Goal: Task Accomplishment & Management: Manage account settings

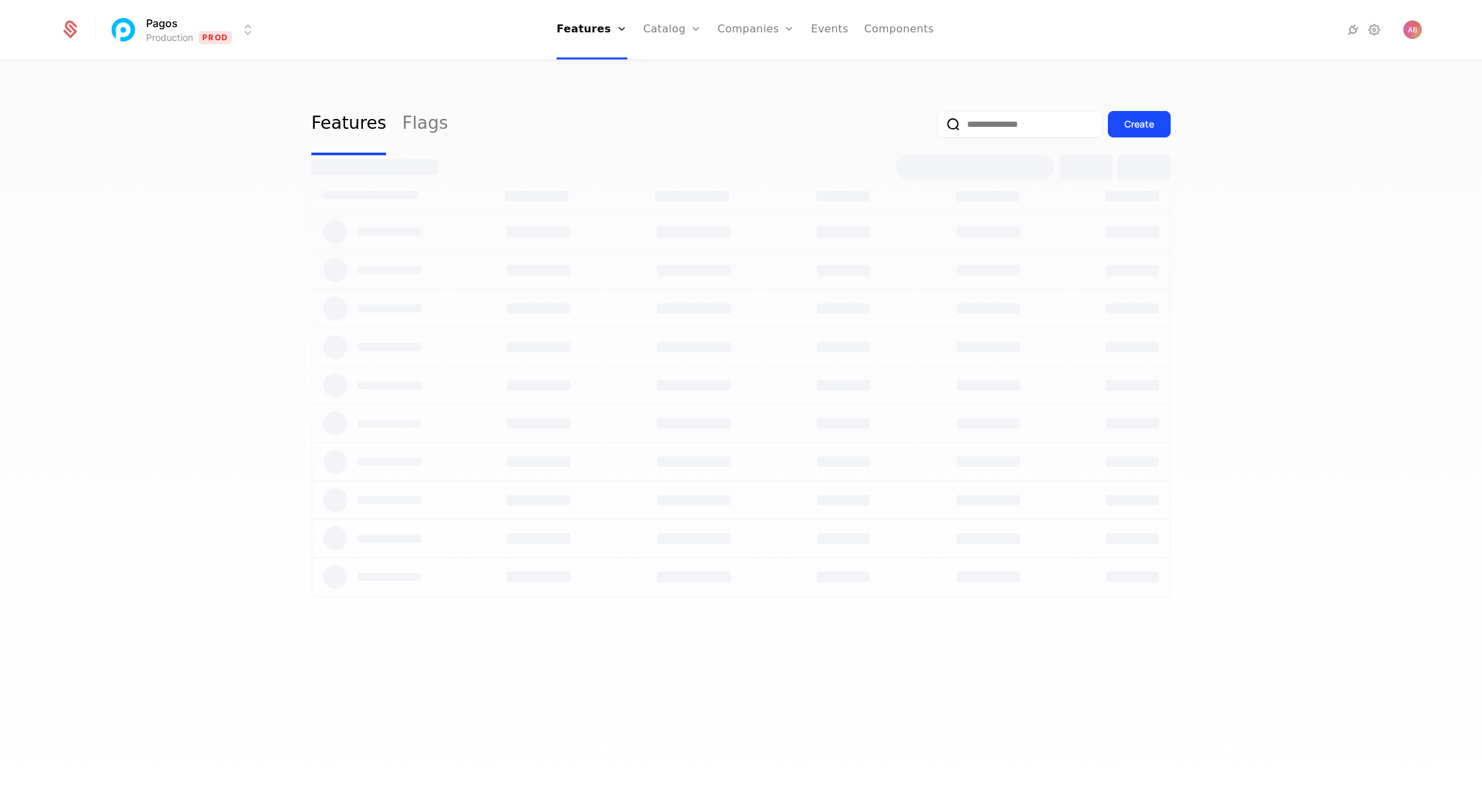
select select "***"
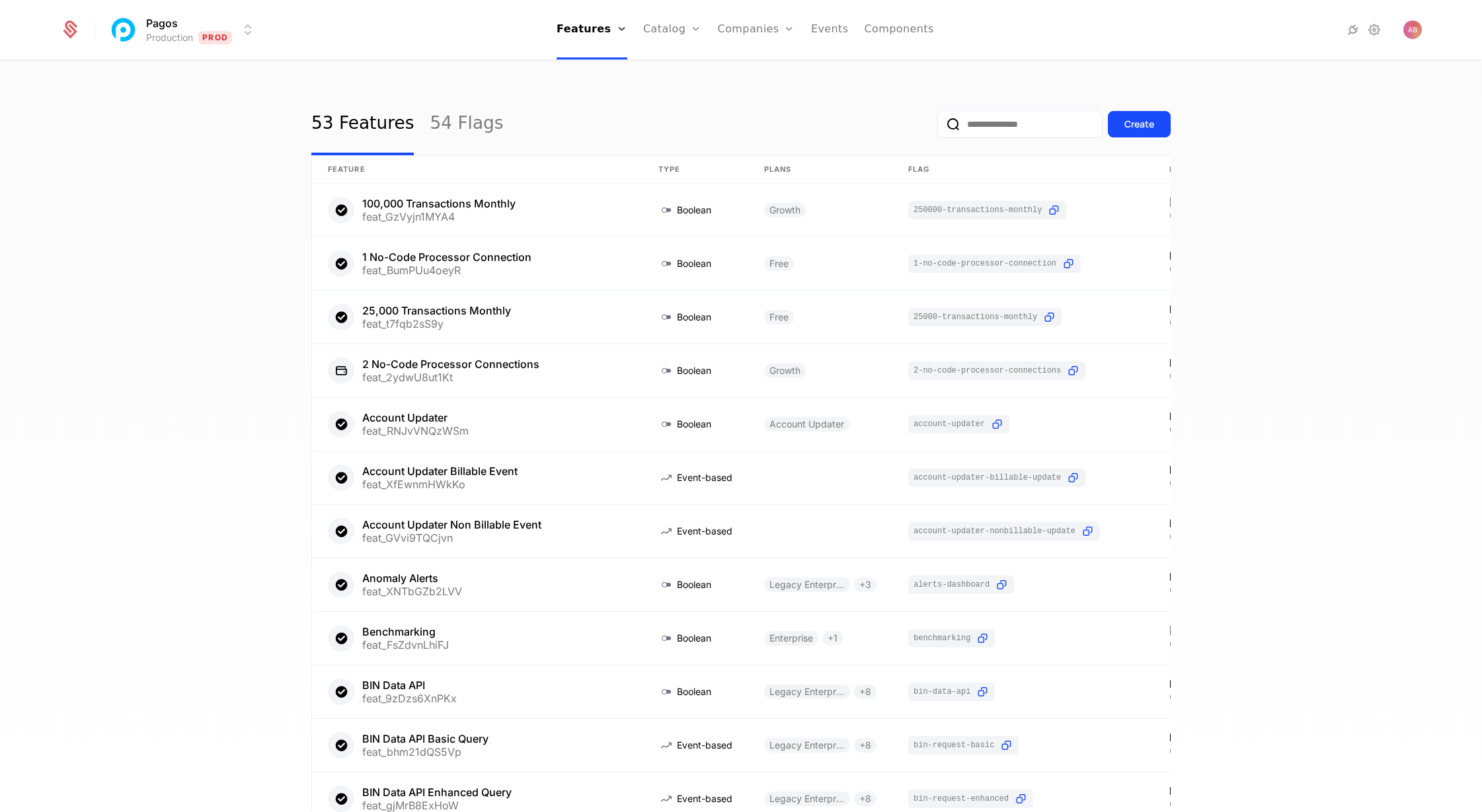
click at [248, 24] on html "Pagos Production Prod Features Features Flags Catalog Plans Add Ons Credits Con…" at bounding box center [741, 406] width 1482 height 812
click at [242, 110] on div "Production Prod Development Dev Create Manage" at bounding box center [224, 96] width 225 height 94
click at [242, 98] on div "Development Dev" at bounding box center [223, 95] width 223 height 26
click at [747, 69] on link "Companies" at bounding box center [766, 72] width 61 height 15
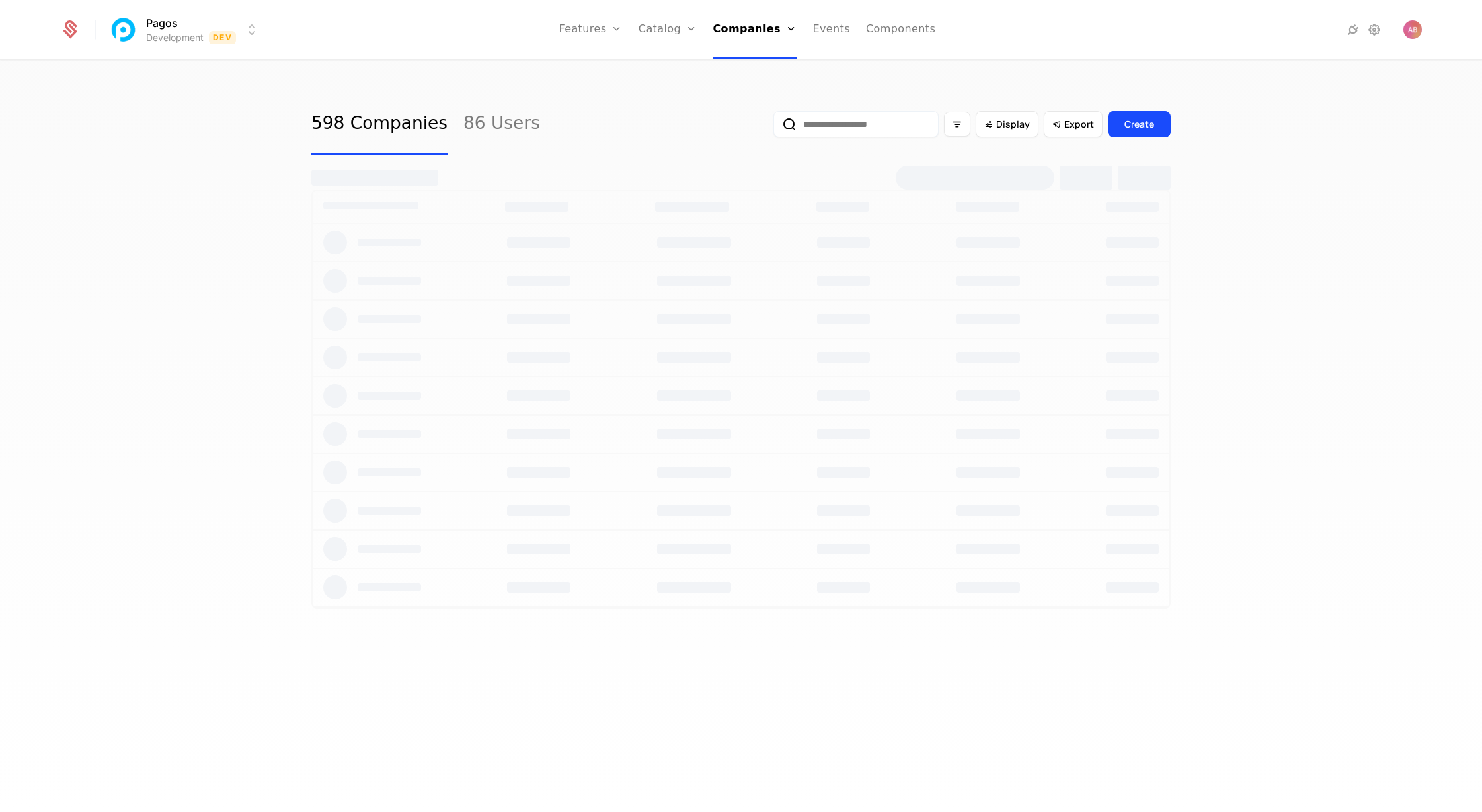
click at [820, 126] on input "email" at bounding box center [856, 124] width 165 height 26
select select "***"
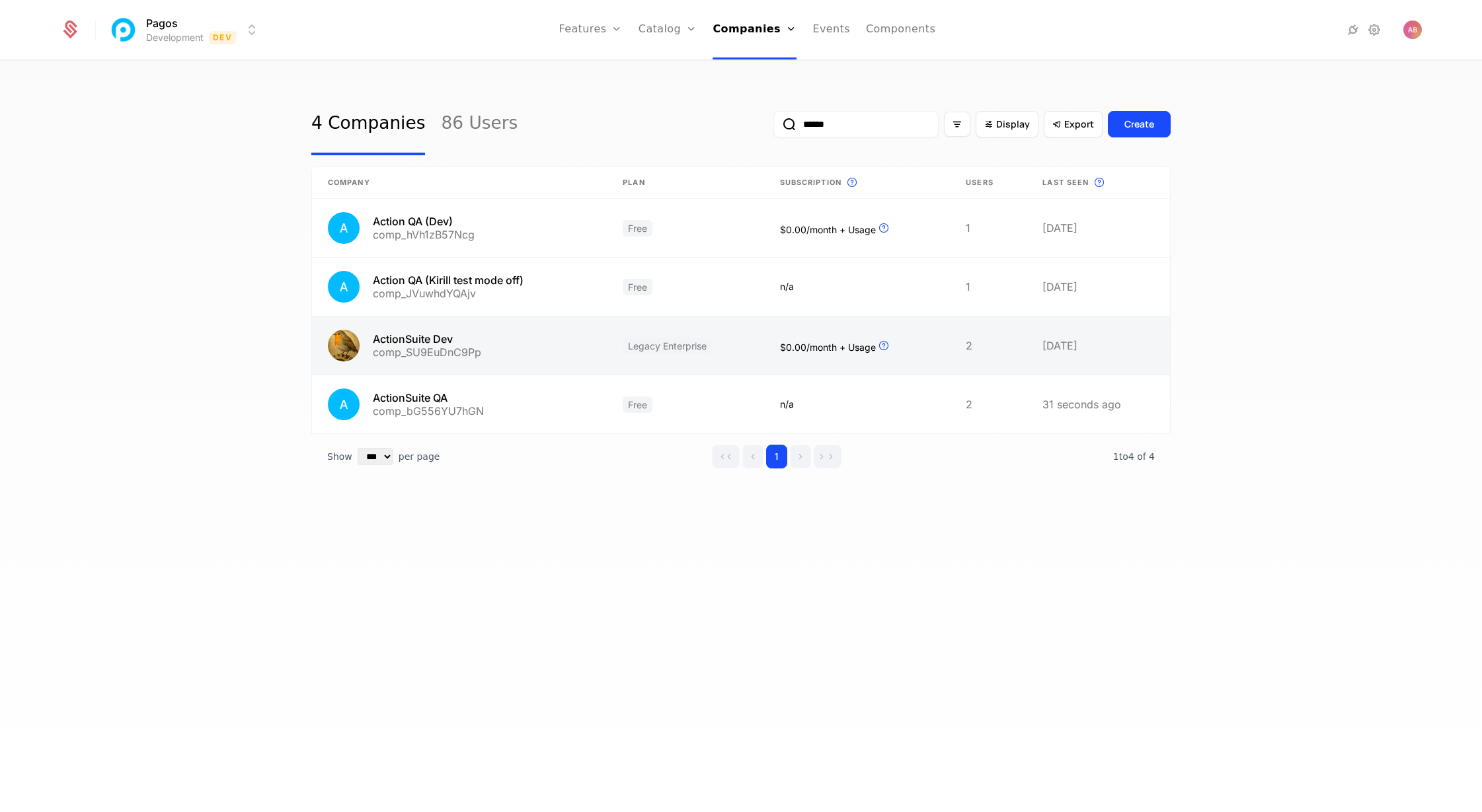
type input "******"
click at [500, 346] on link at bounding box center [459, 346] width 295 height 58
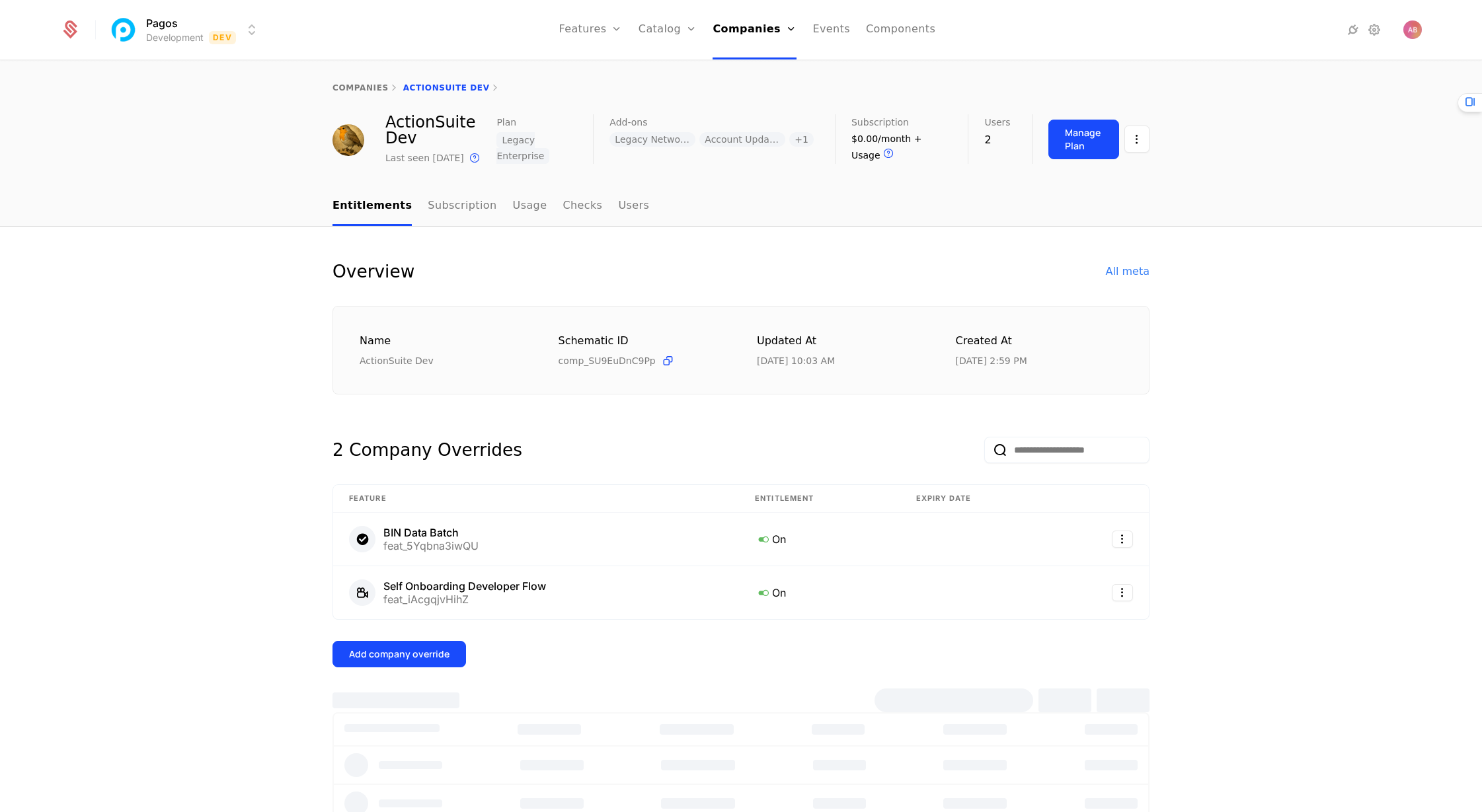
select select "***"
click at [1084, 143] on div "Manage Plan" at bounding box center [1083, 139] width 38 height 26
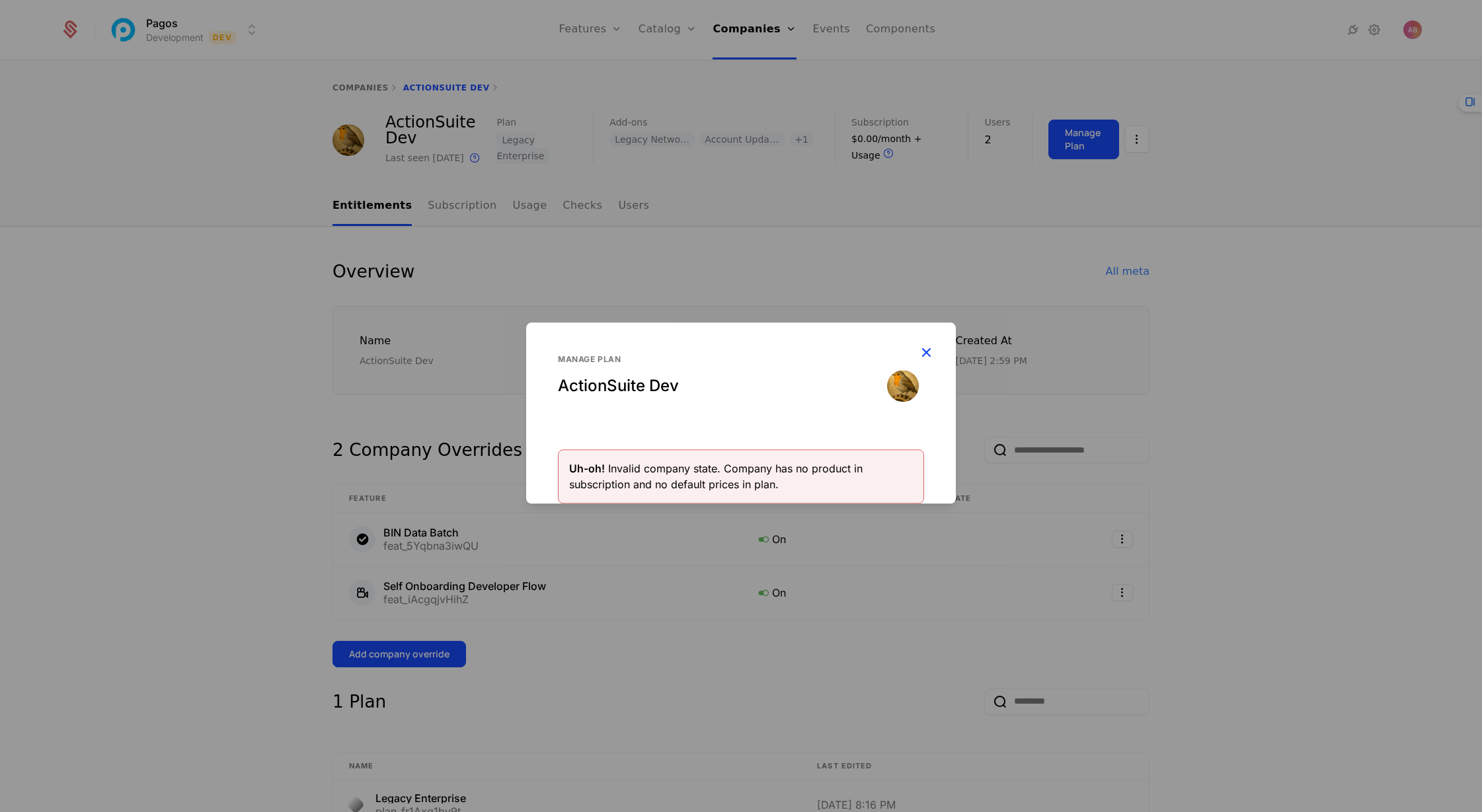
click at [928, 348] on icon "button" at bounding box center [926, 352] width 17 height 17
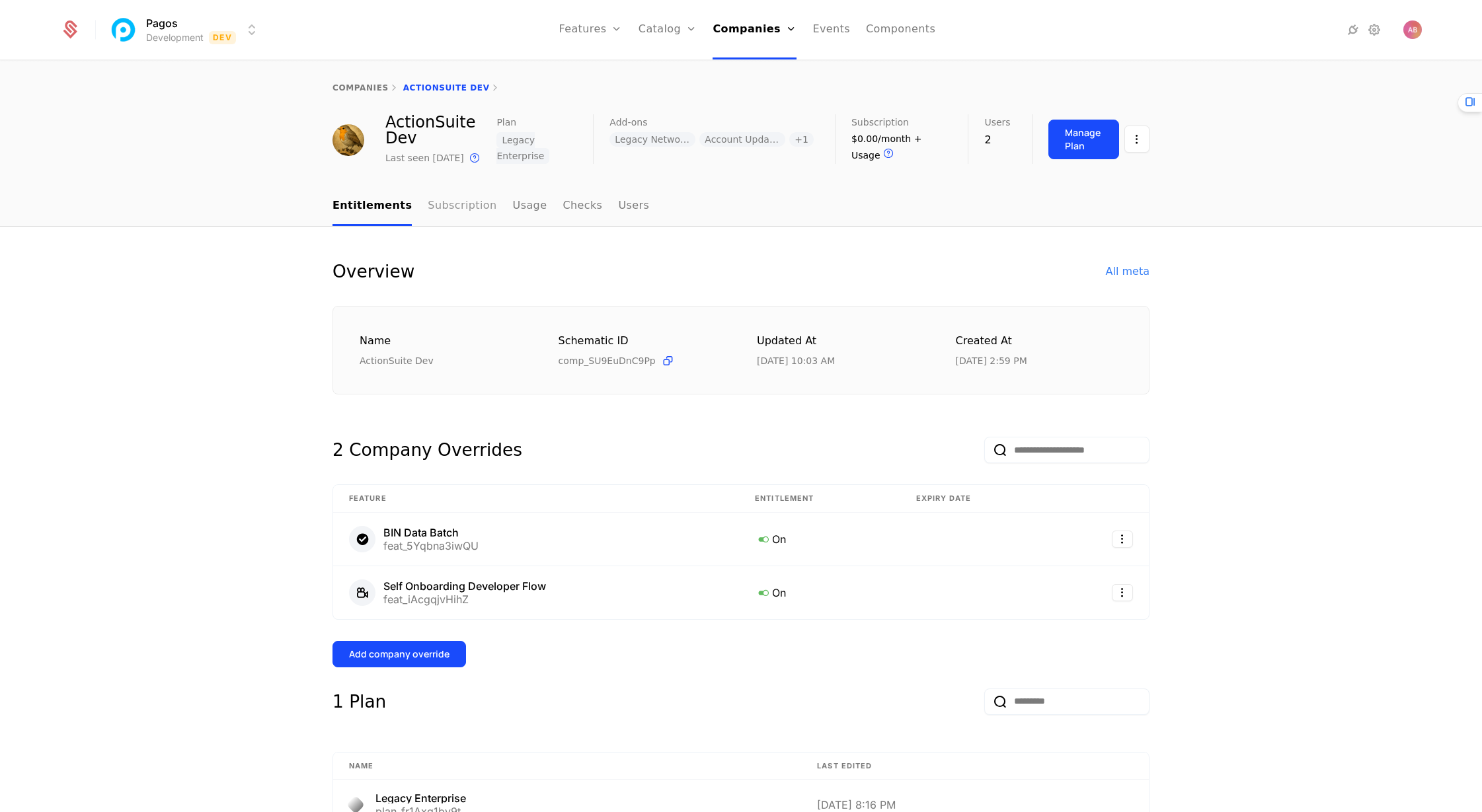
click at [464, 222] on link "Subscription" at bounding box center [462, 207] width 69 height 39
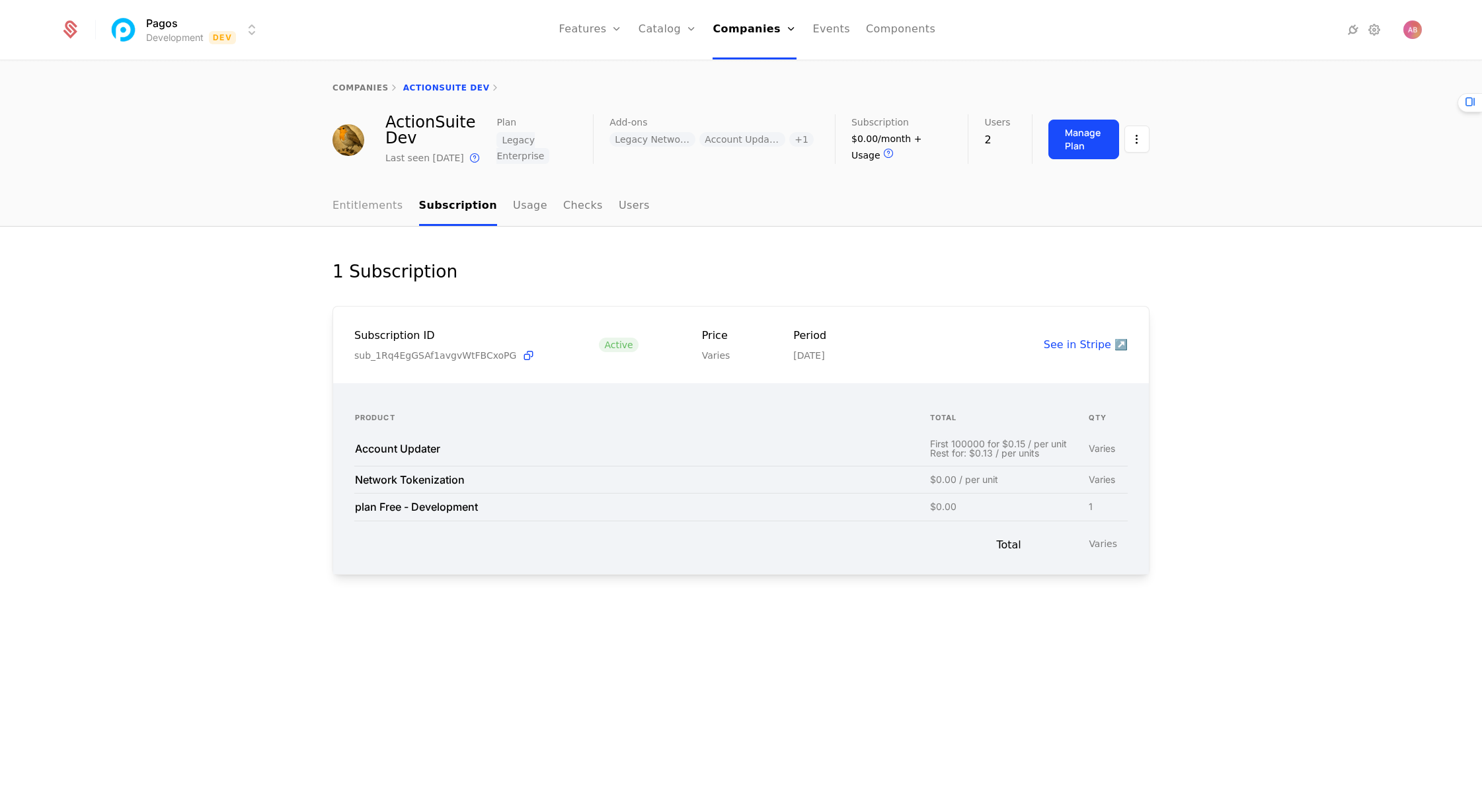
click at [364, 219] on link "Entitlements" at bounding box center [367, 207] width 71 height 39
select select "***"
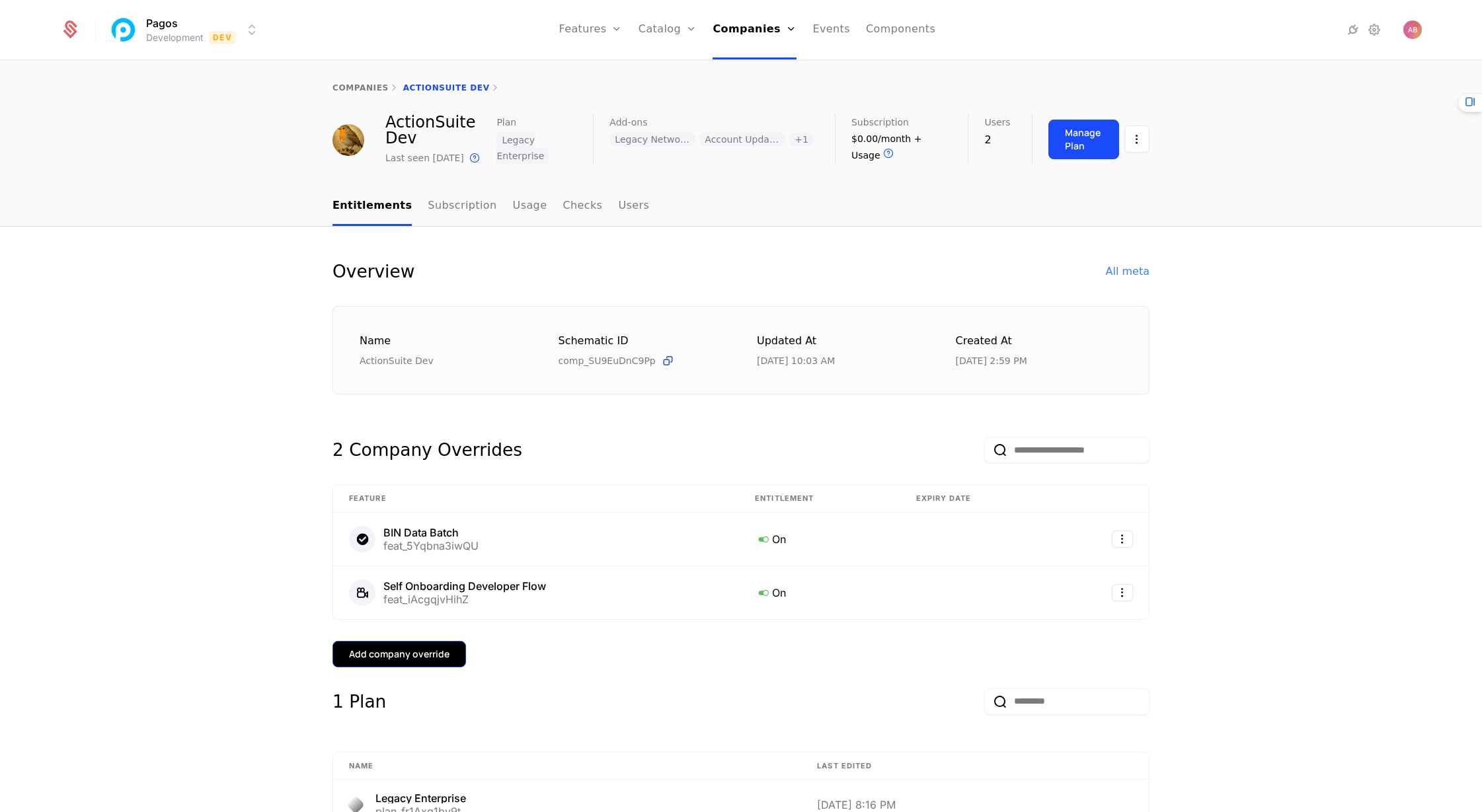
click at [420, 658] on div "Add company override" at bounding box center [399, 655] width 100 height 14
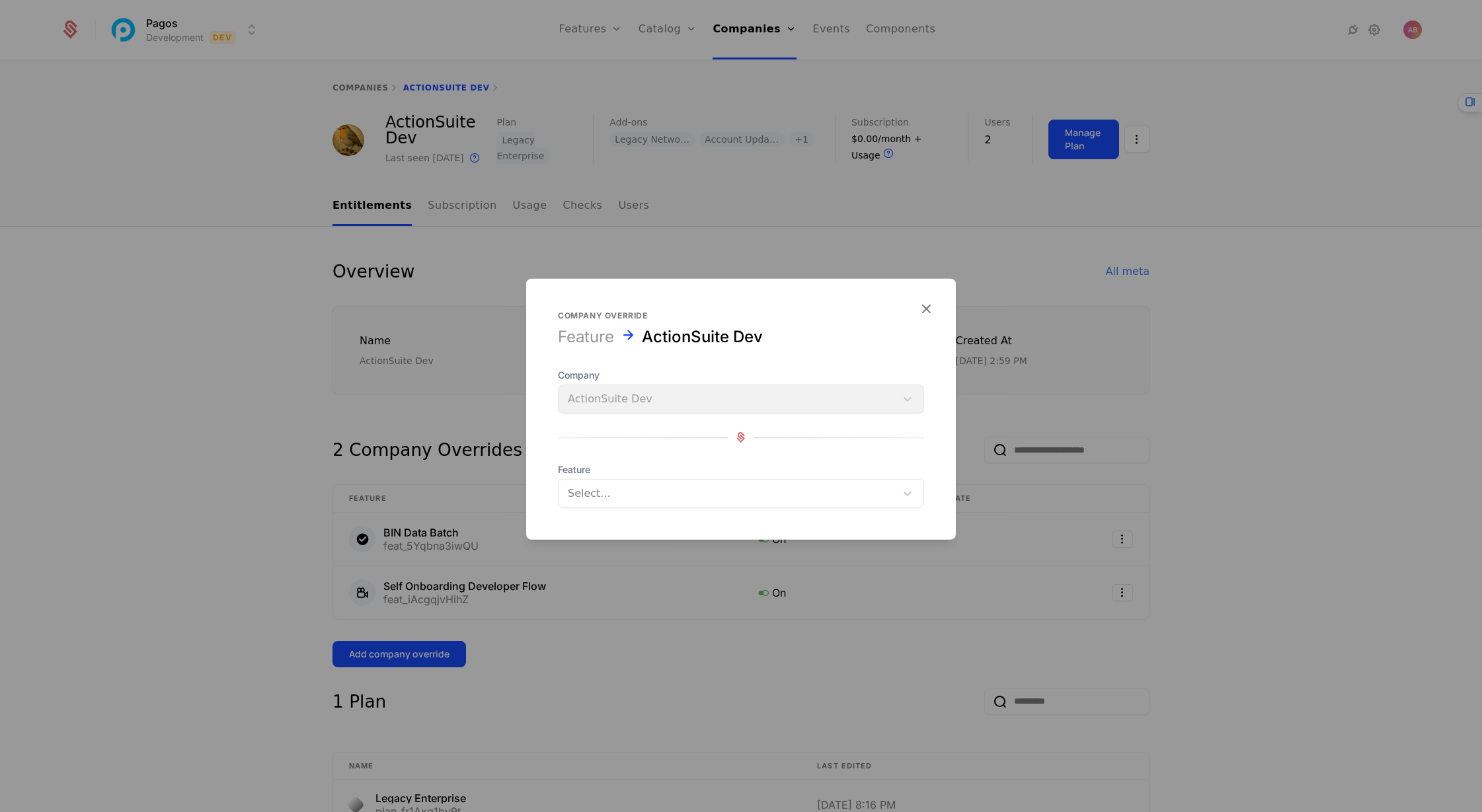
click at [603, 500] on div at bounding box center [727, 492] width 319 height 18
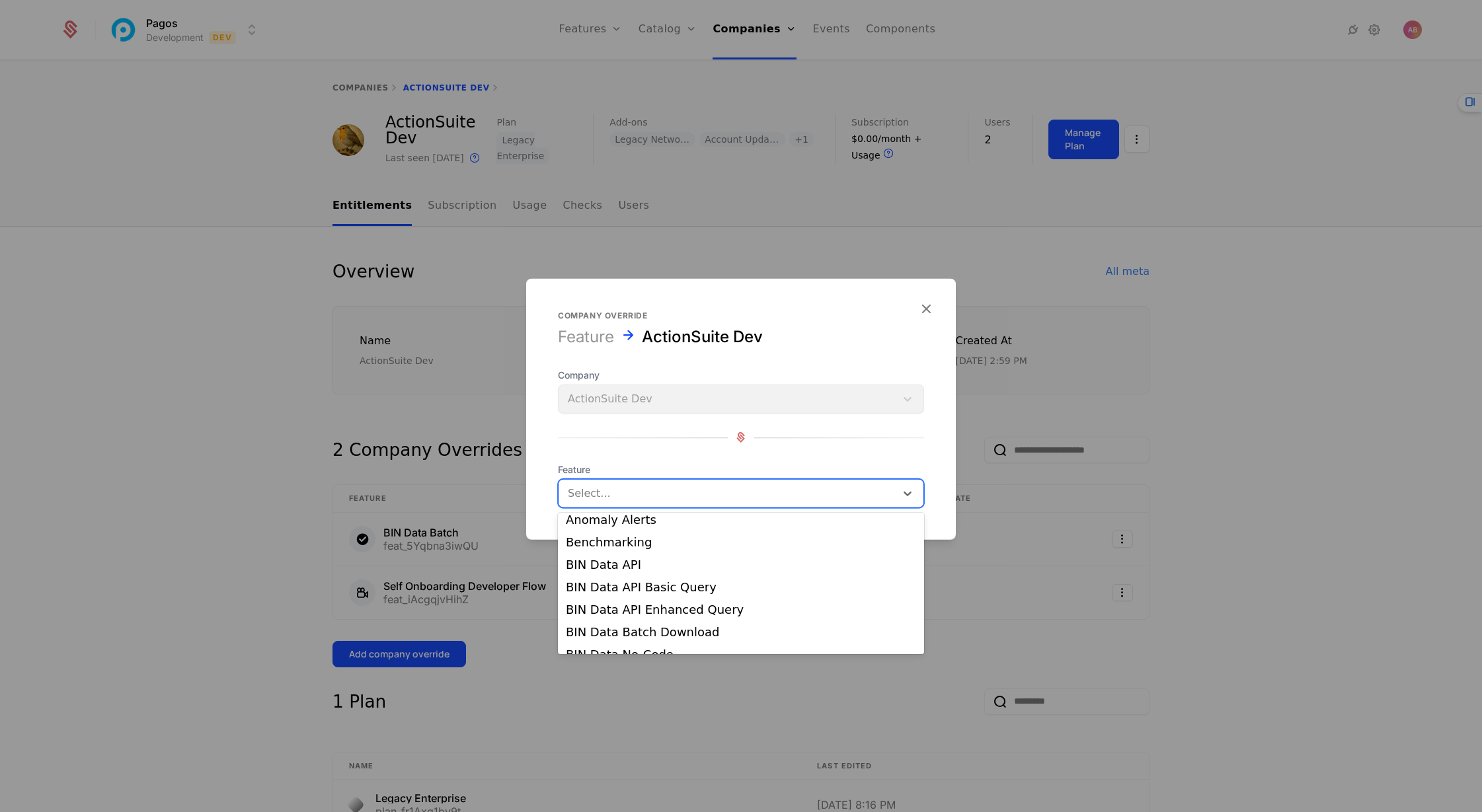
scroll to position [171, 0]
click at [623, 549] on div "BIN Data API" at bounding box center [741, 557] width 366 height 22
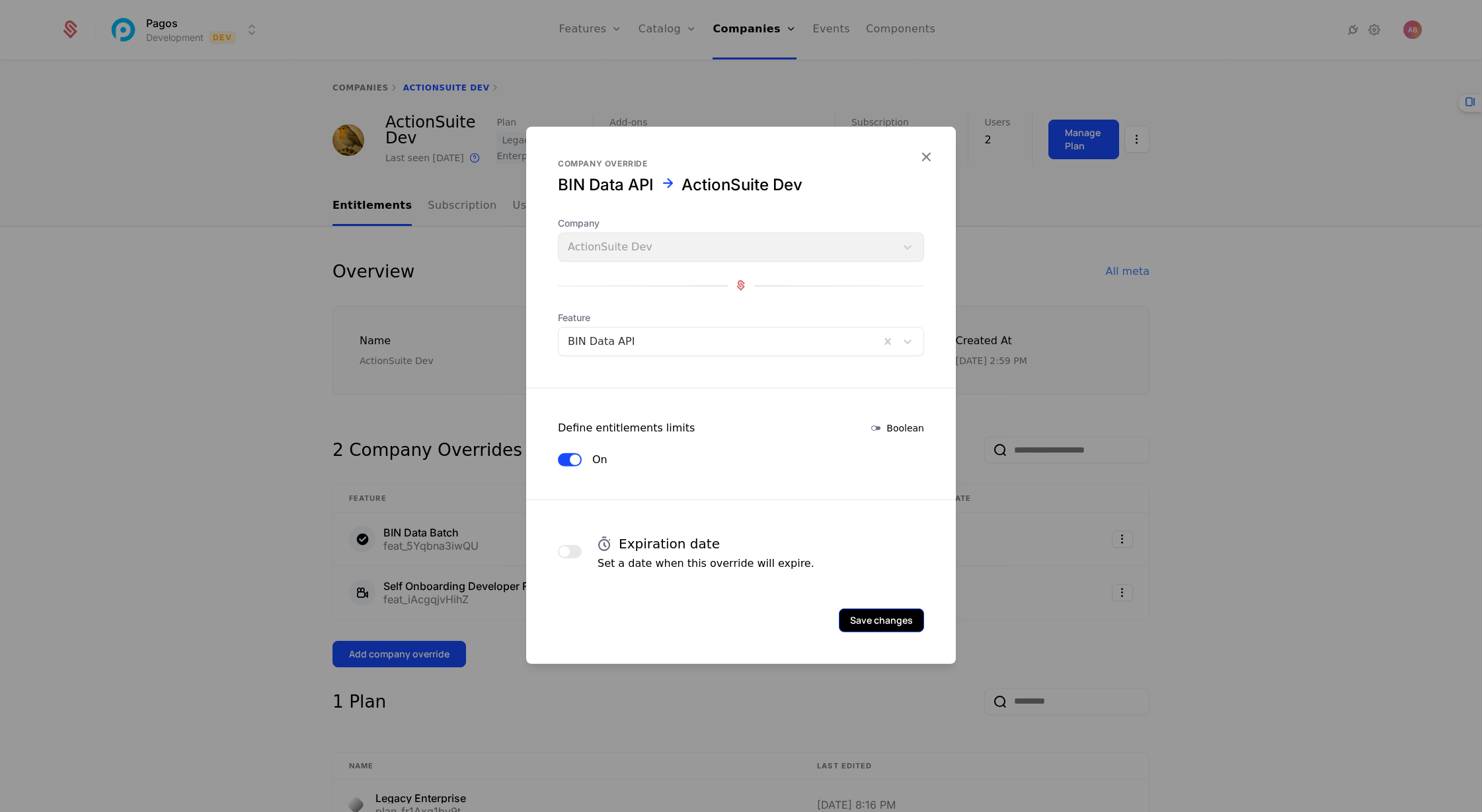
click at [896, 615] on button "Save changes" at bounding box center [881, 620] width 85 height 24
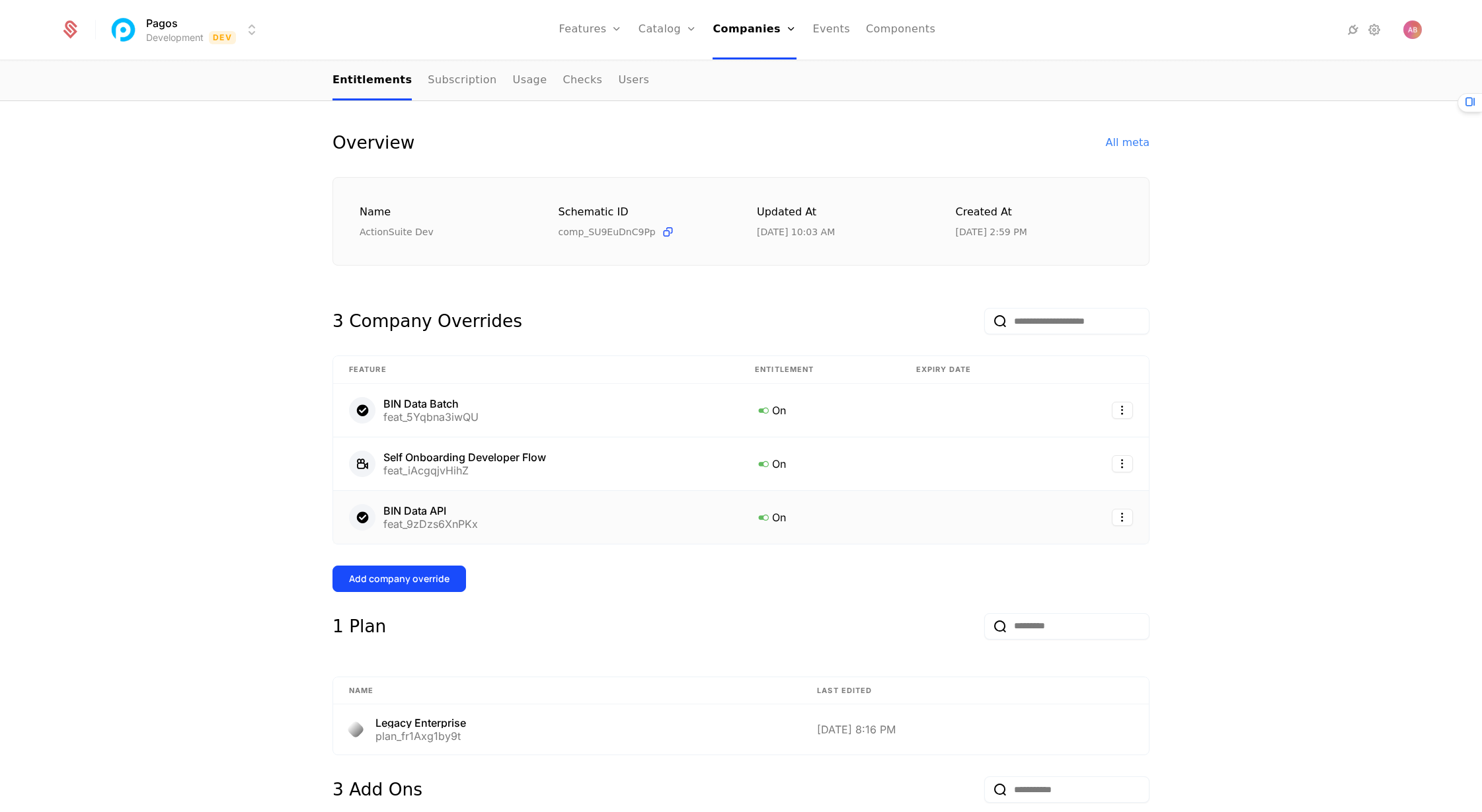
scroll to position [148, 0]
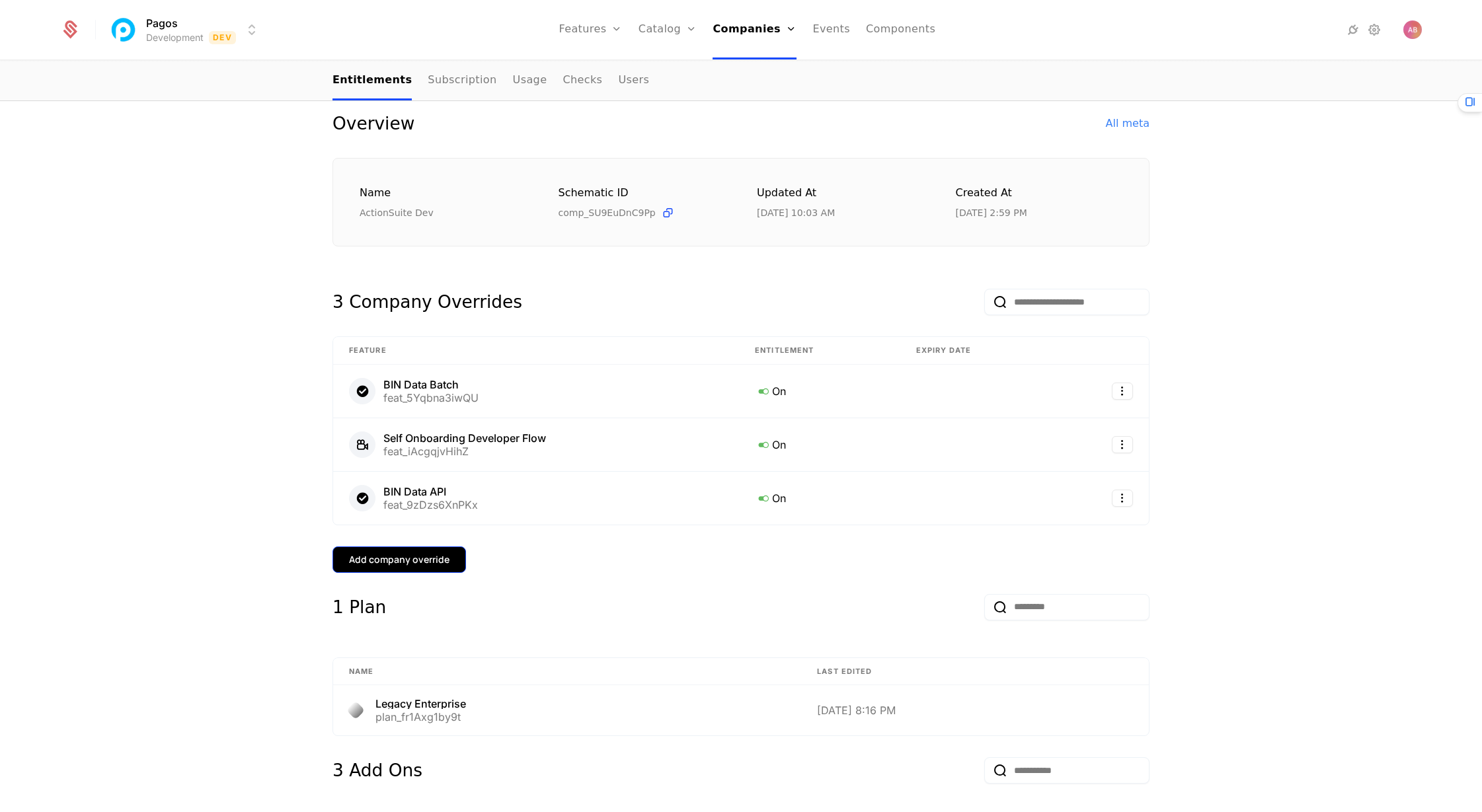
click at [418, 566] on div "Add company override" at bounding box center [399, 560] width 100 height 14
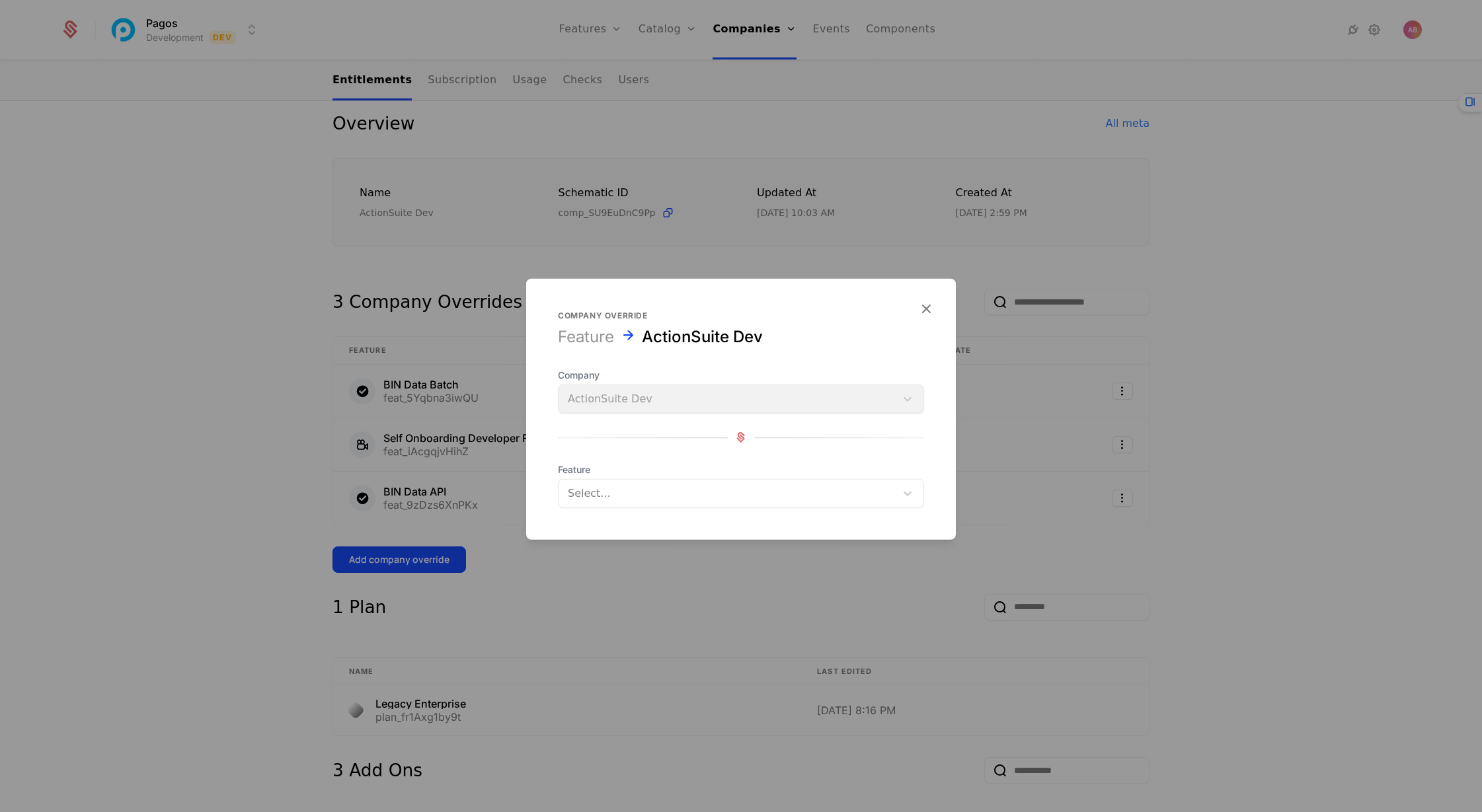
click at [644, 487] on div at bounding box center [727, 492] width 319 height 18
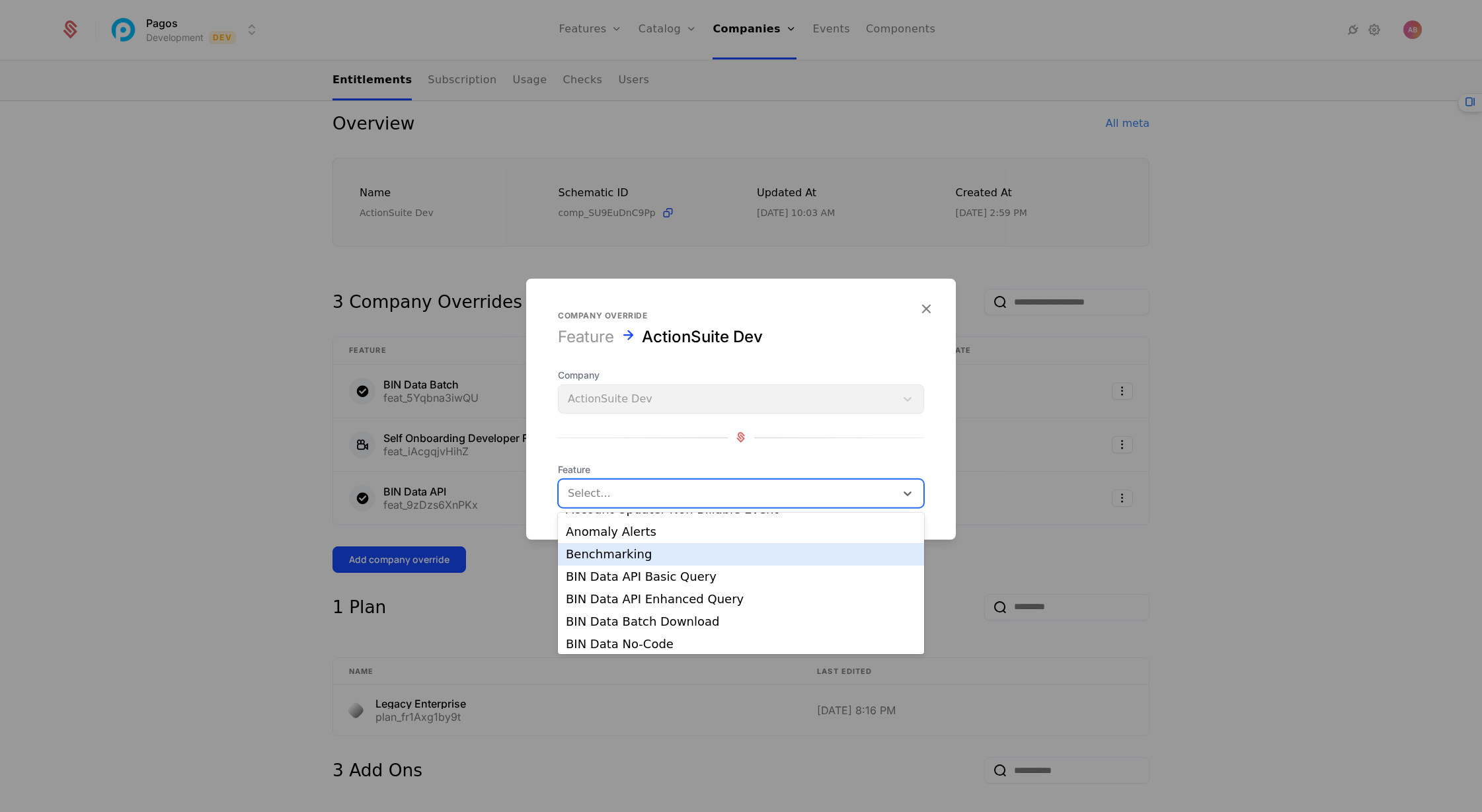
scroll to position [155, 0]
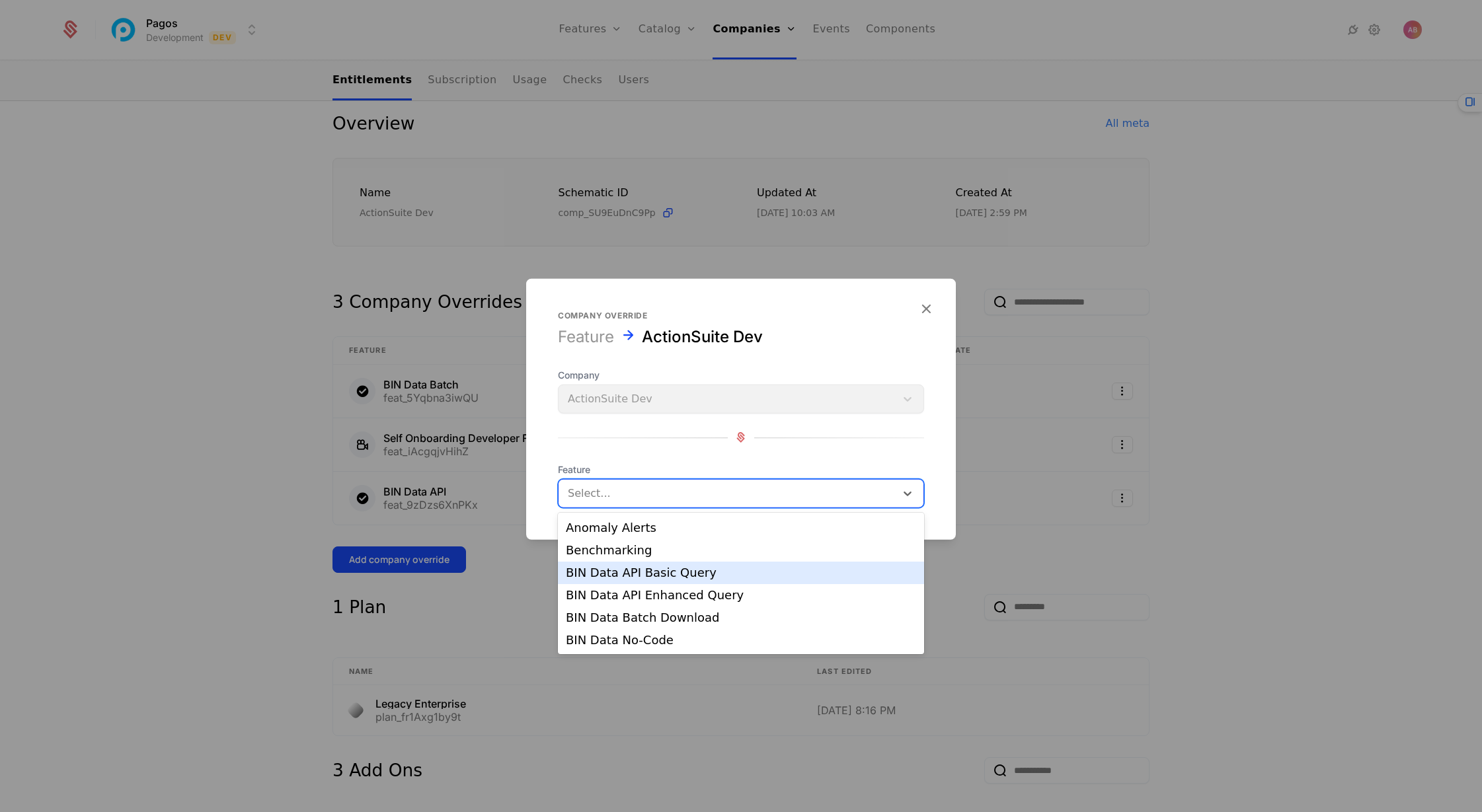
click at [639, 574] on div "BIN Data API Basic Query" at bounding box center [741, 573] width 351 height 12
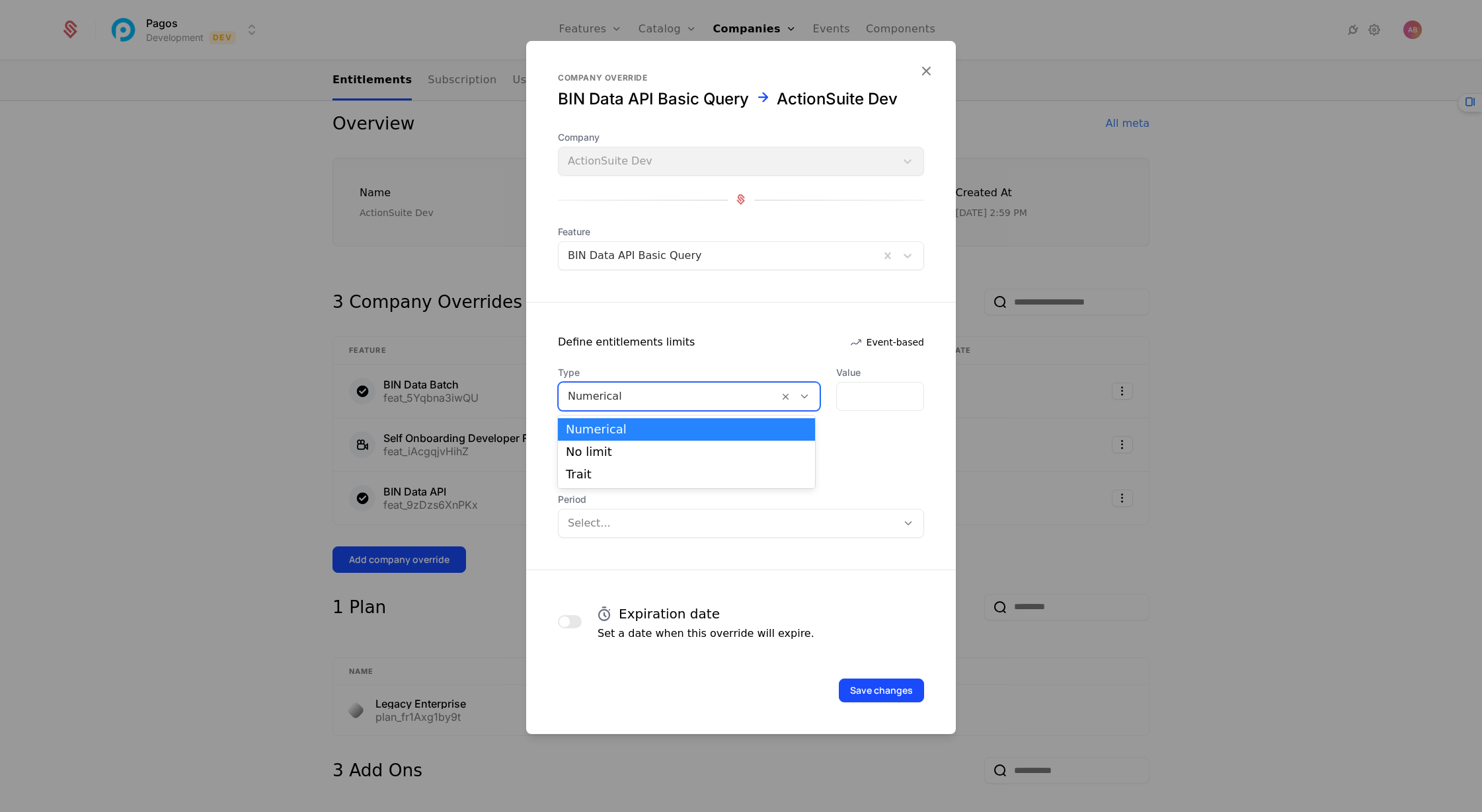
click at [802, 401] on icon at bounding box center [805, 396] width 12 height 12
click at [767, 441] on div "No limit" at bounding box center [687, 451] width 257 height 22
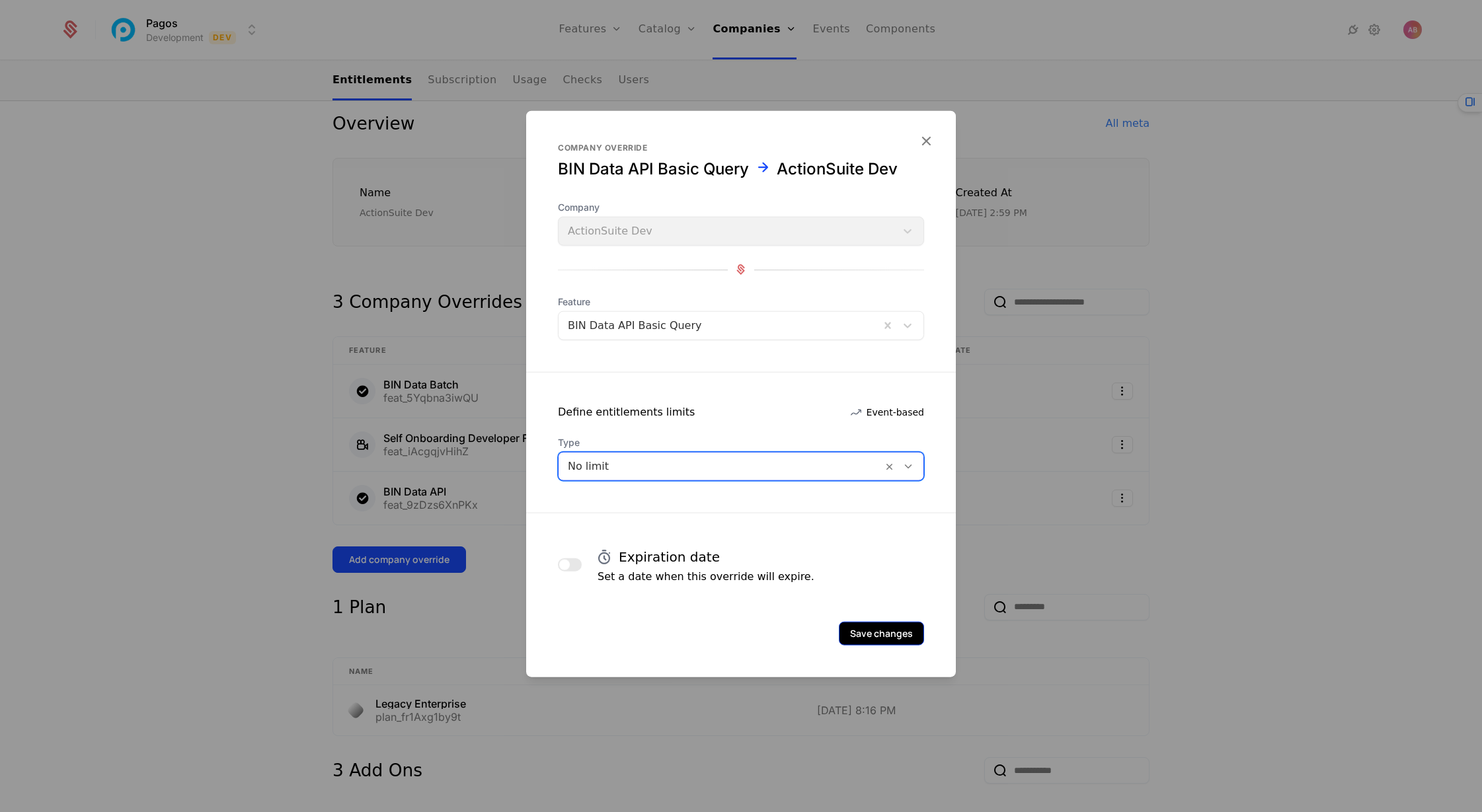
click at [868, 631] on button "Save changes" at bounding box center [881, 632] width 85 height 24
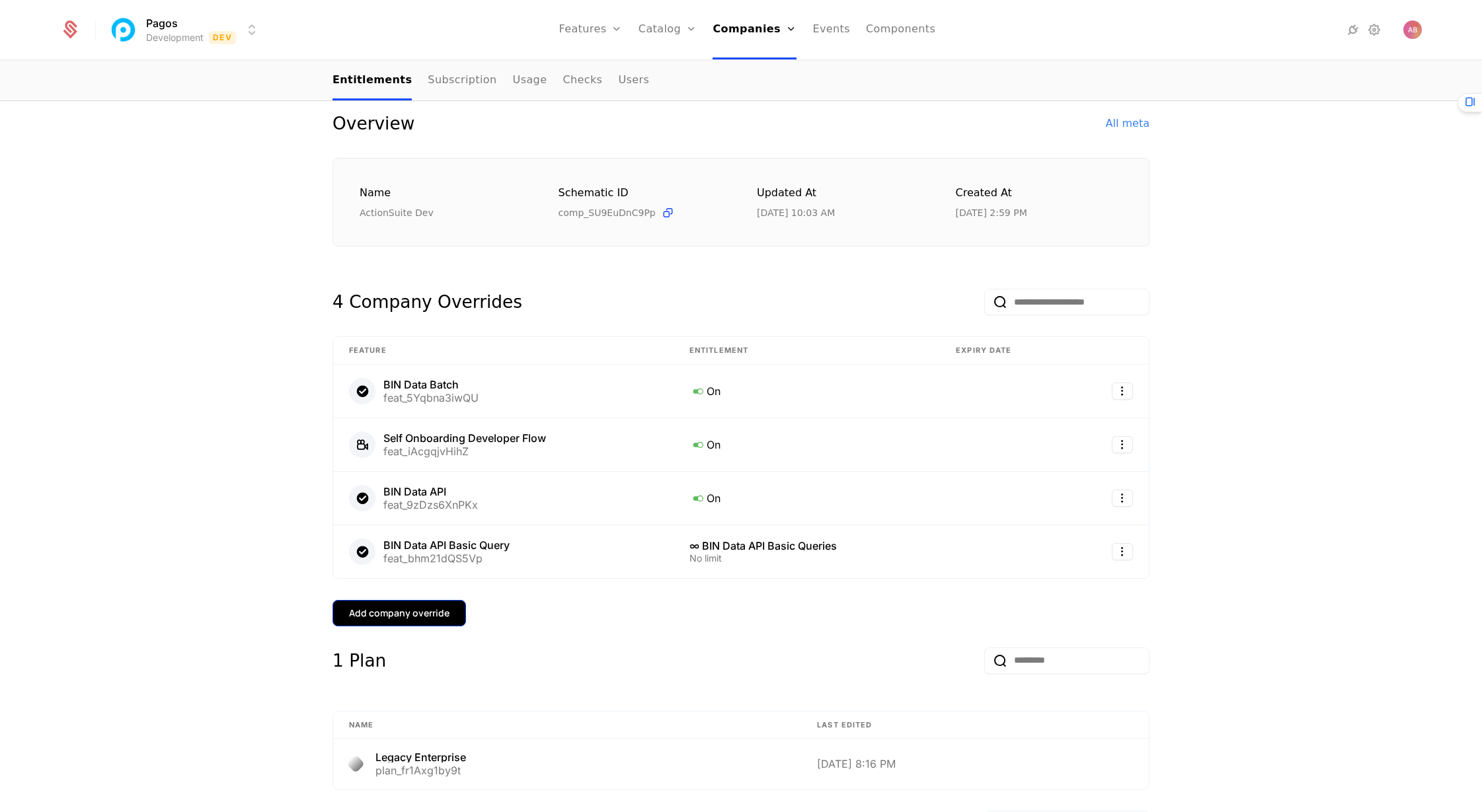
click at [388, 627] on button "Add company override" at bounding box center [399, 612] width 133 height 26
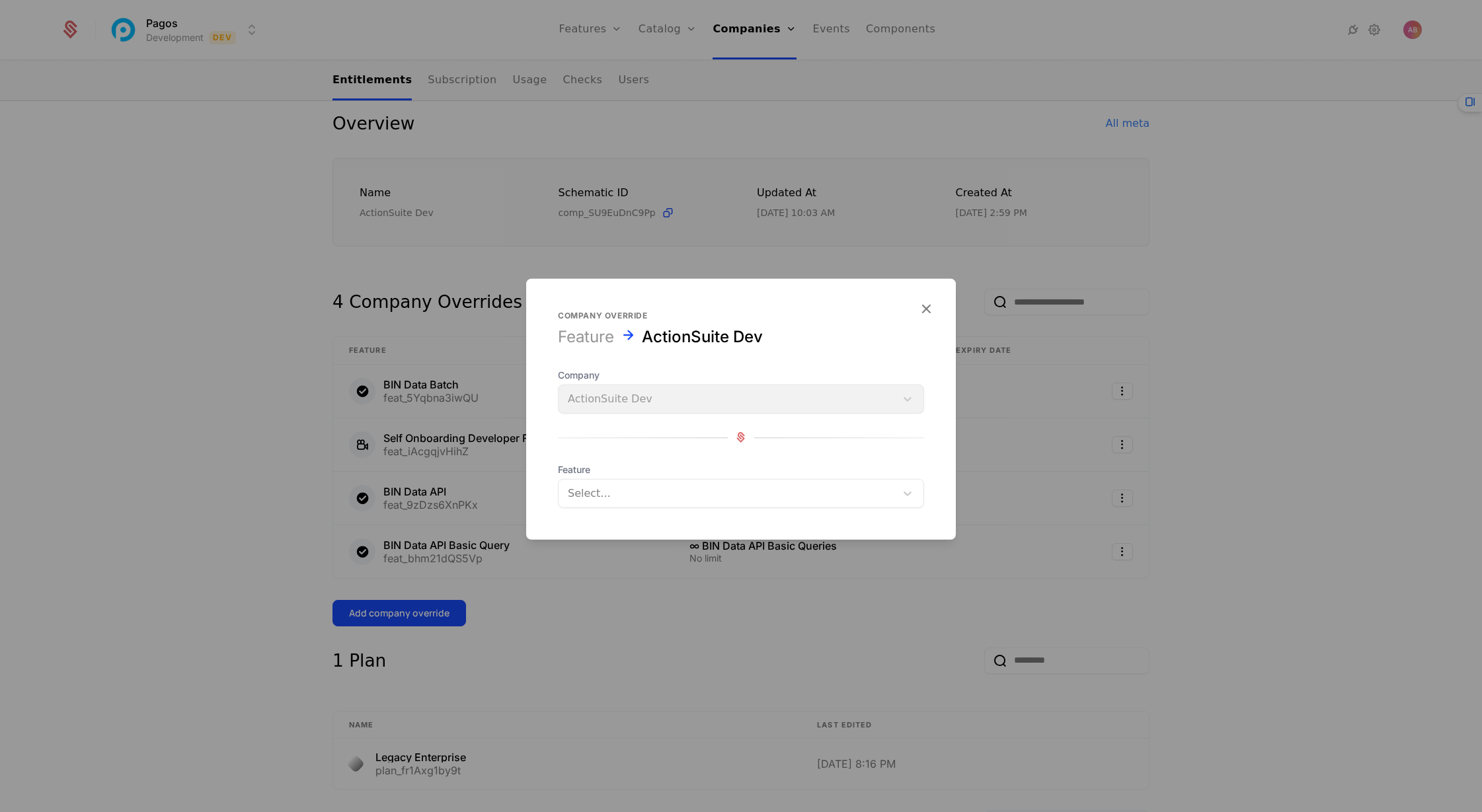
click at [647, 494] on div at bounding box center [727, 492] width 319 height 18
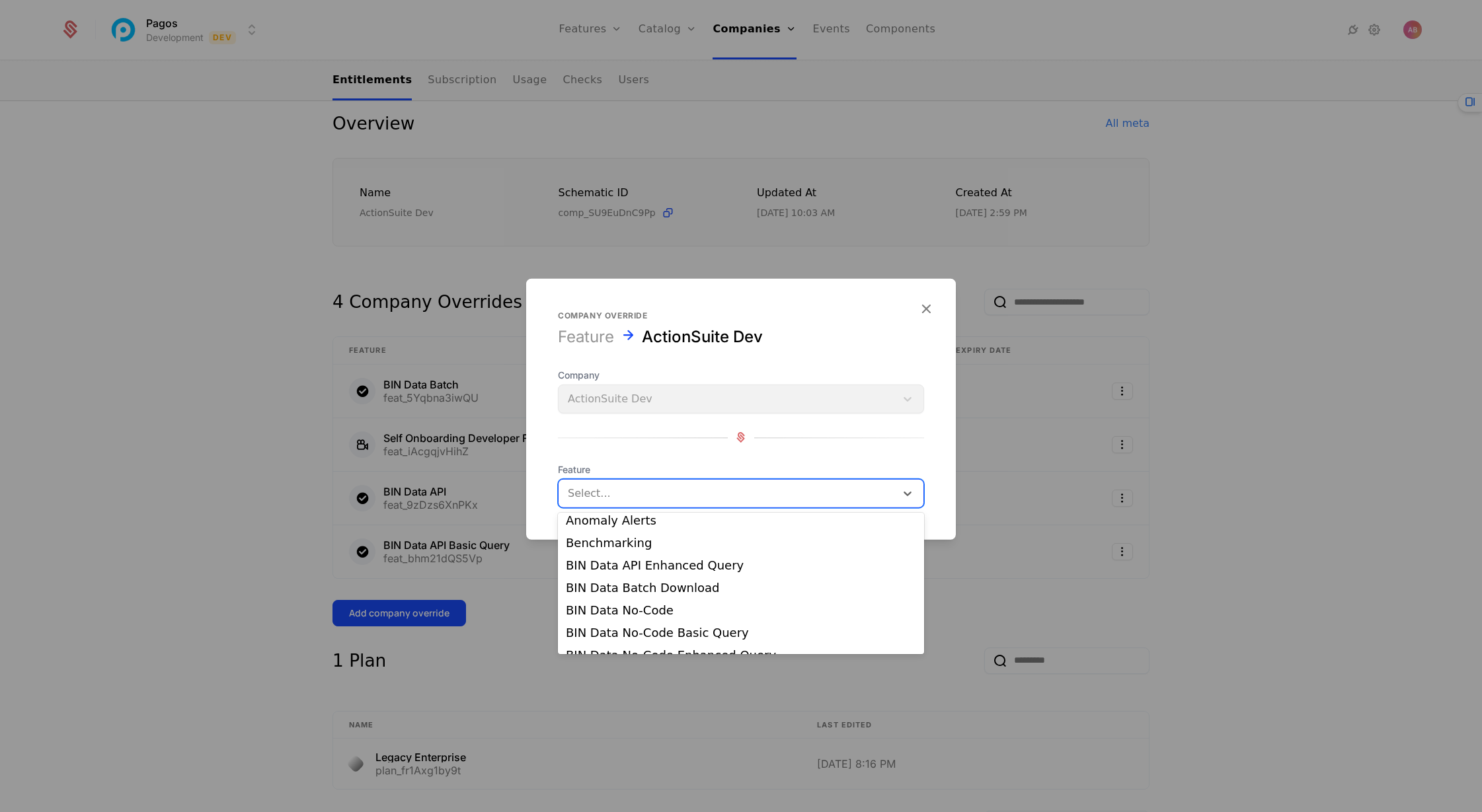
scroll to position [164, 0]
click at [668, 570] on div "BIN Data API Enhanced Query" at bounding box center [741, 564] width 351 height 12
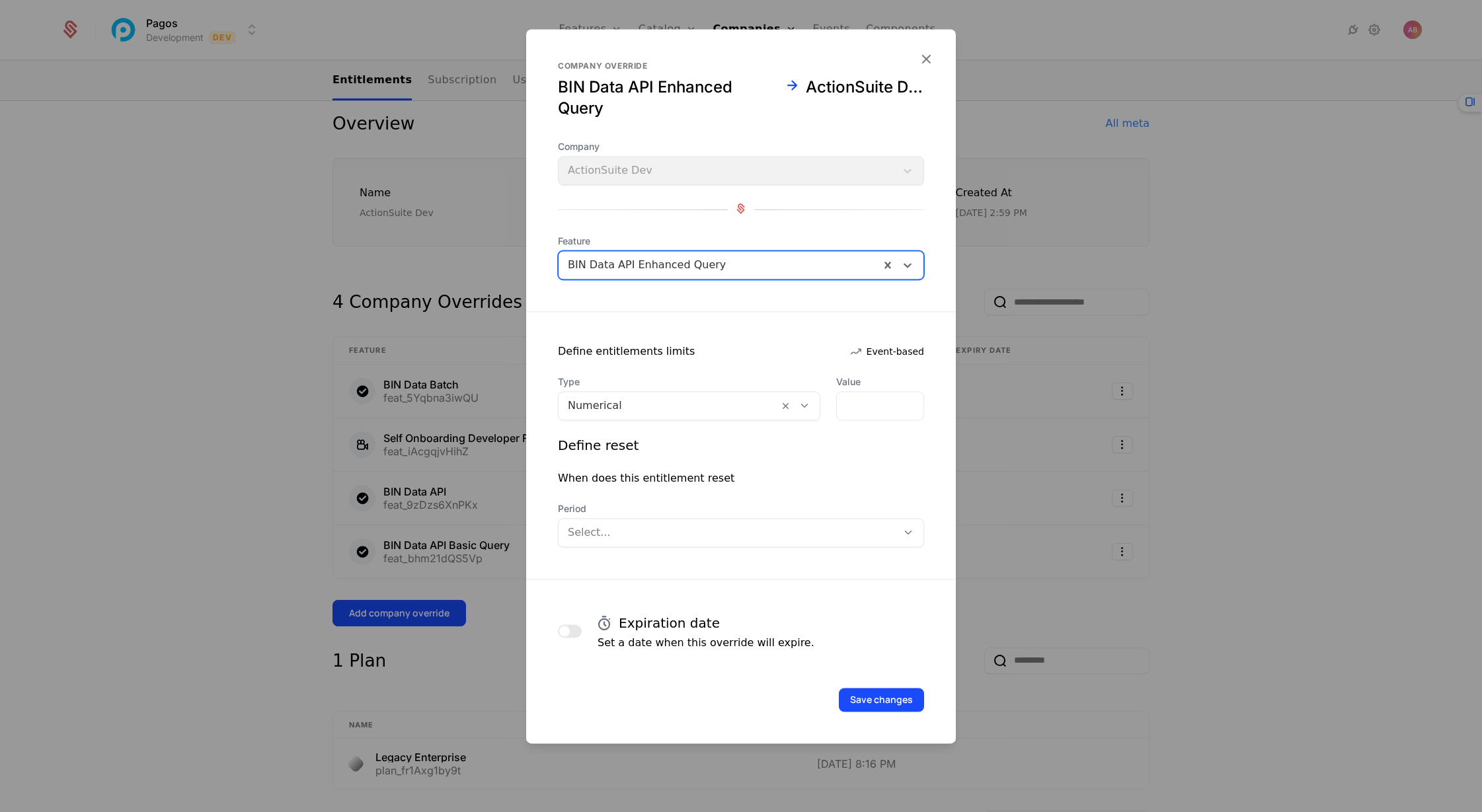
click at [803, 407] on icon at bounding box center [805, 406] width 12 height 12
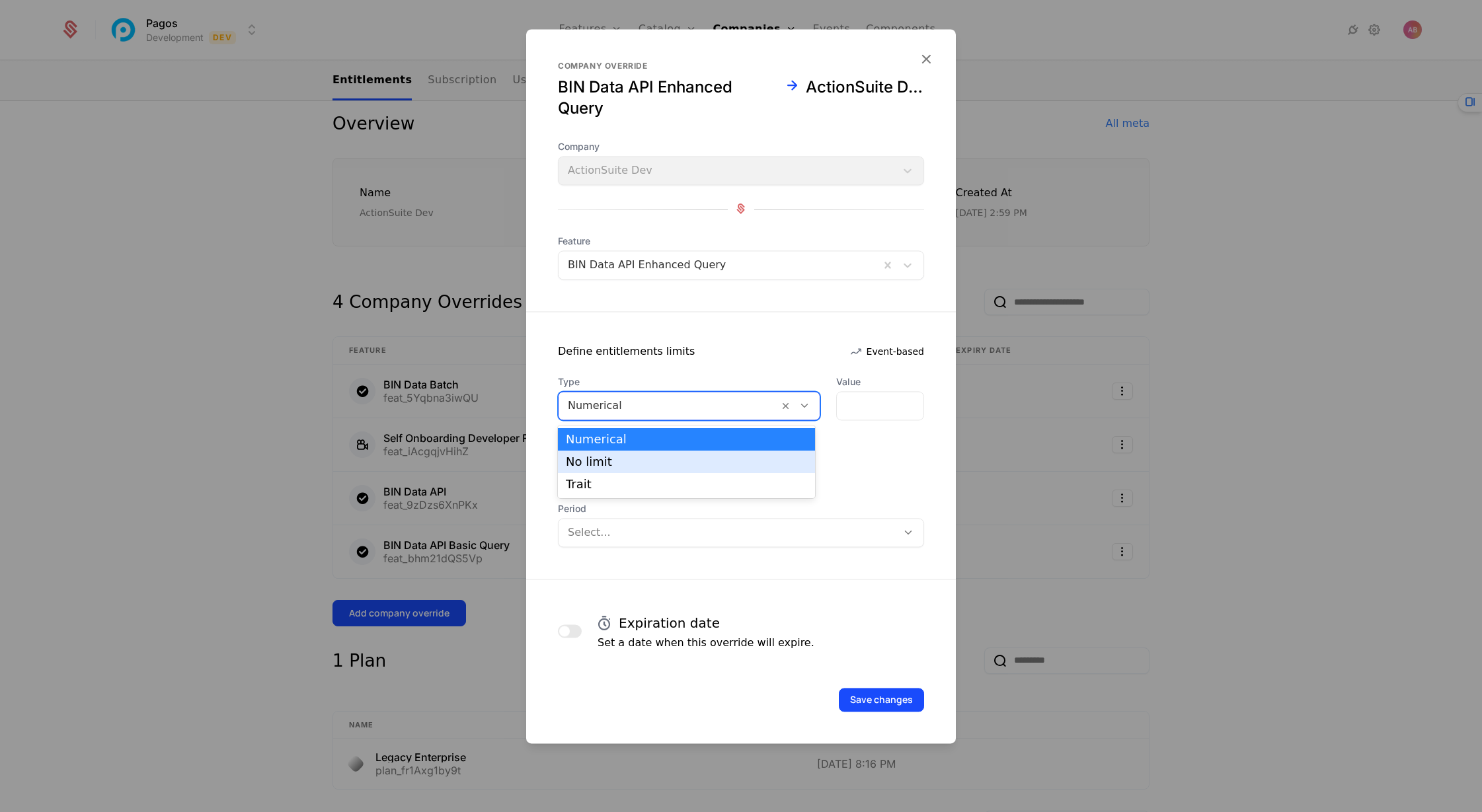
click at [776, 454] on div "No limit" at bounding box center [687, 462] width 257 height 22
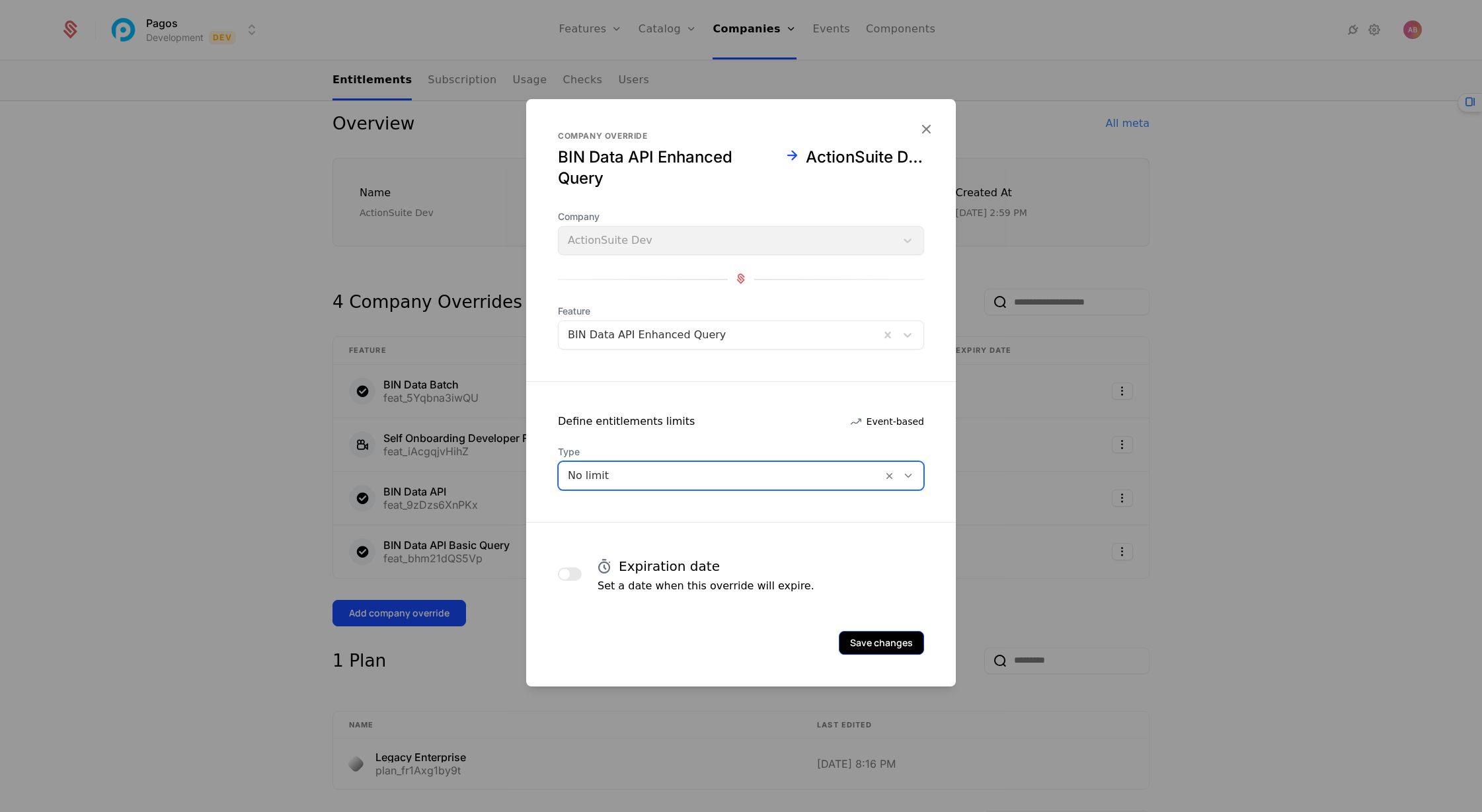
click at [865, 640] on button "Save changes" at bounding box center [881, 643] width 85 height 24
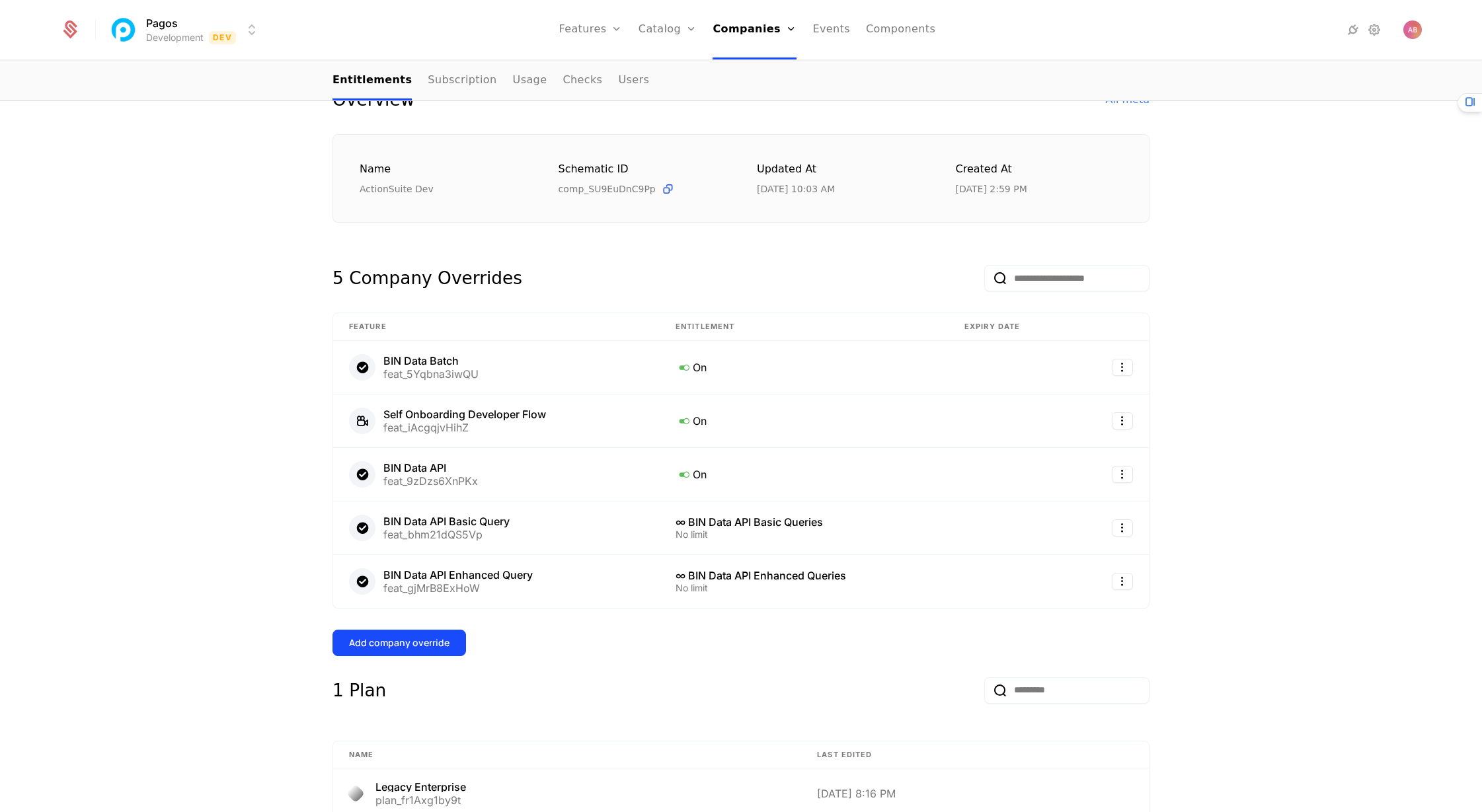
scroll to position [179, 0]
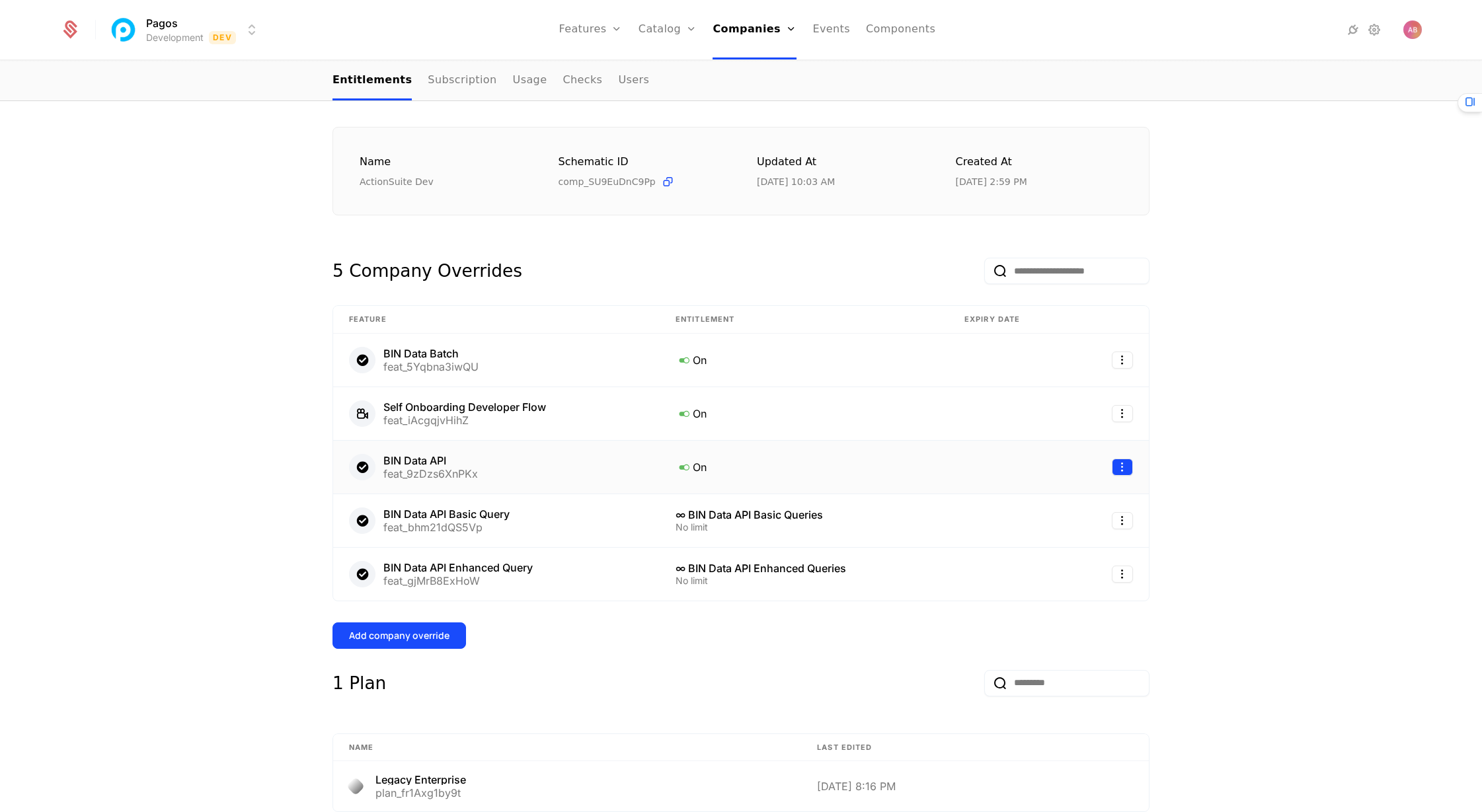
click at [1125, 483] on html "Pagos Development Dev Features Features Flags Catalog Plans Add Ons Credits Con…" at bounding box center [741, 406] width 1482 height 812
click at [1079, 506] on div "Delete" at bounding box center [1067, 511] width 100 height 18
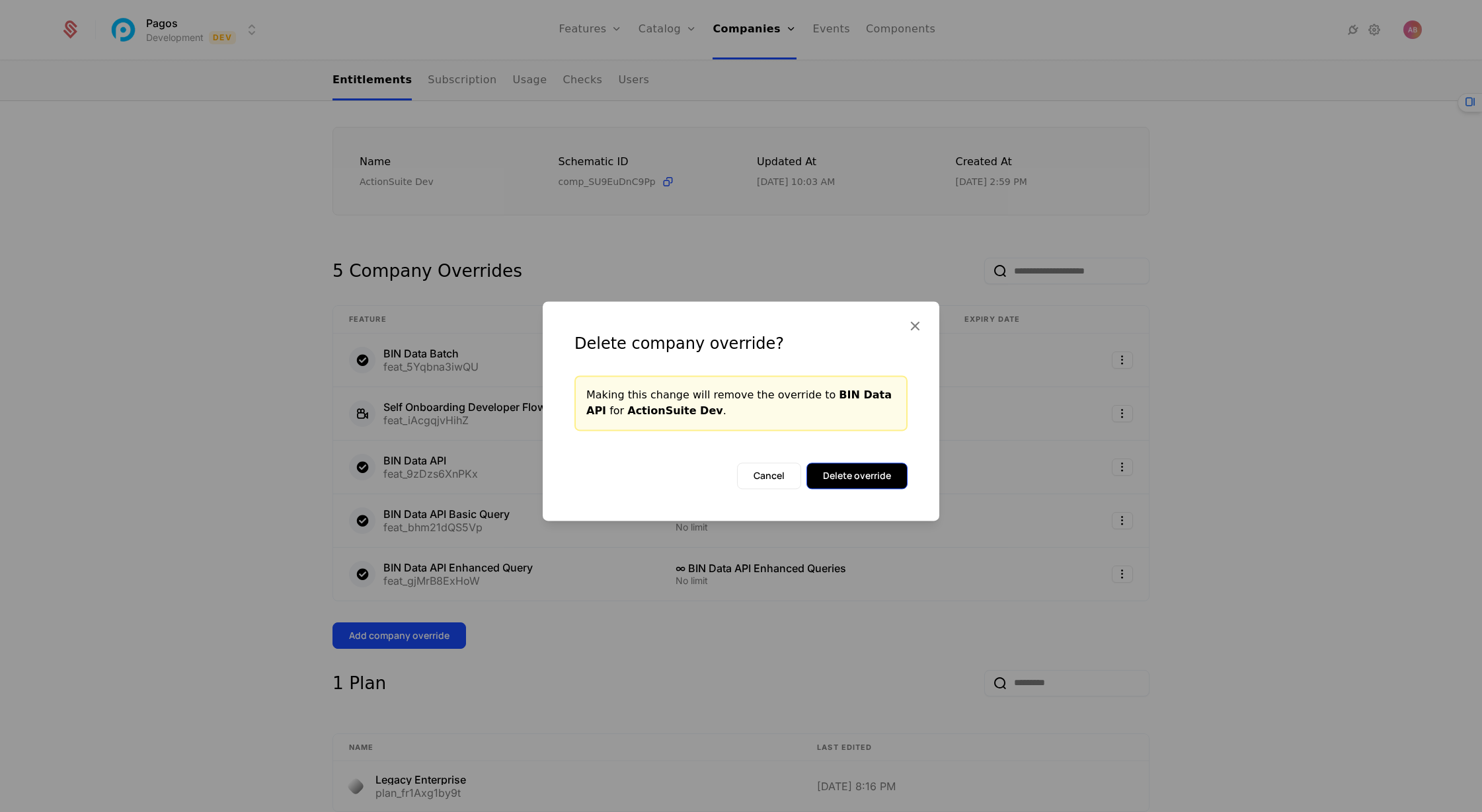
click at [861, 462] on button "Delete override" at bounding box center [857, 475] width 101 height 26
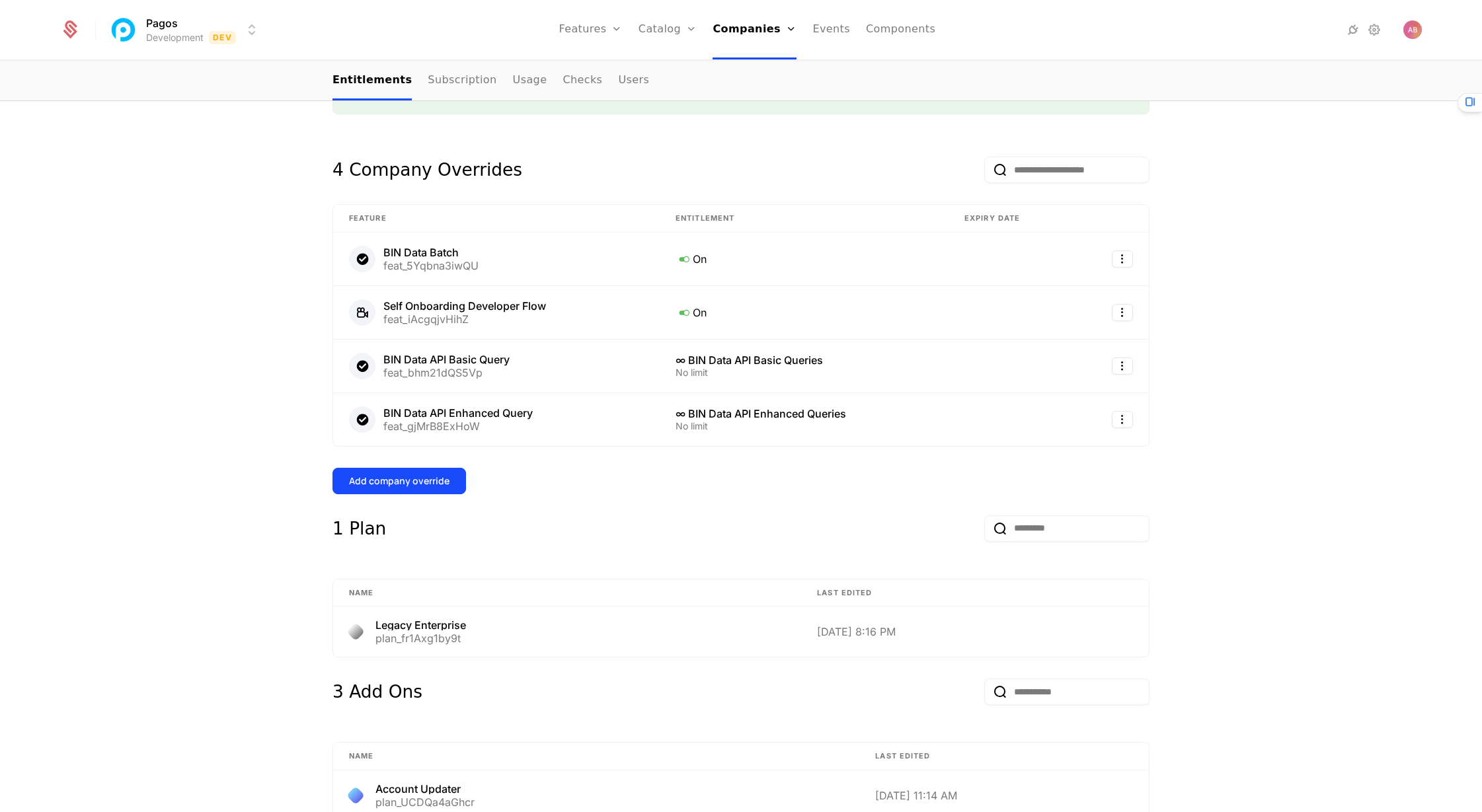
scroll to position [338, 0]
click at [1122, 373] on html "Pagos Development Dev Features Features Flags Catalog Plans Add Ons Credits Con…" at bounding box center [741, 406] width 1482 height 812
click at [1059, 409] on div "Delete" at bounding box center [1040, 411] width 49 height 18
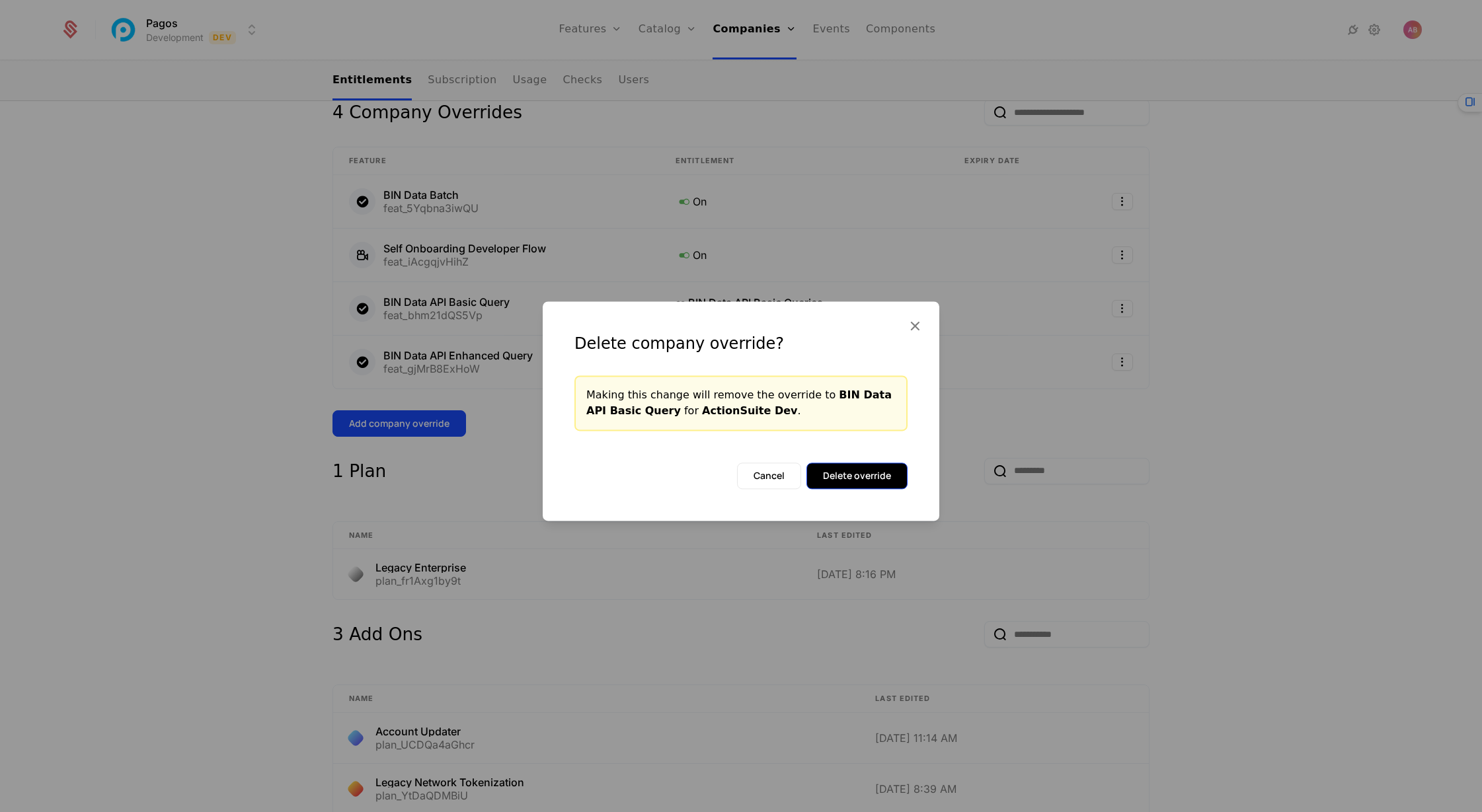
click at [875, 476] on button "Delete override" at bounding box center [857, 475] width 101 height 26
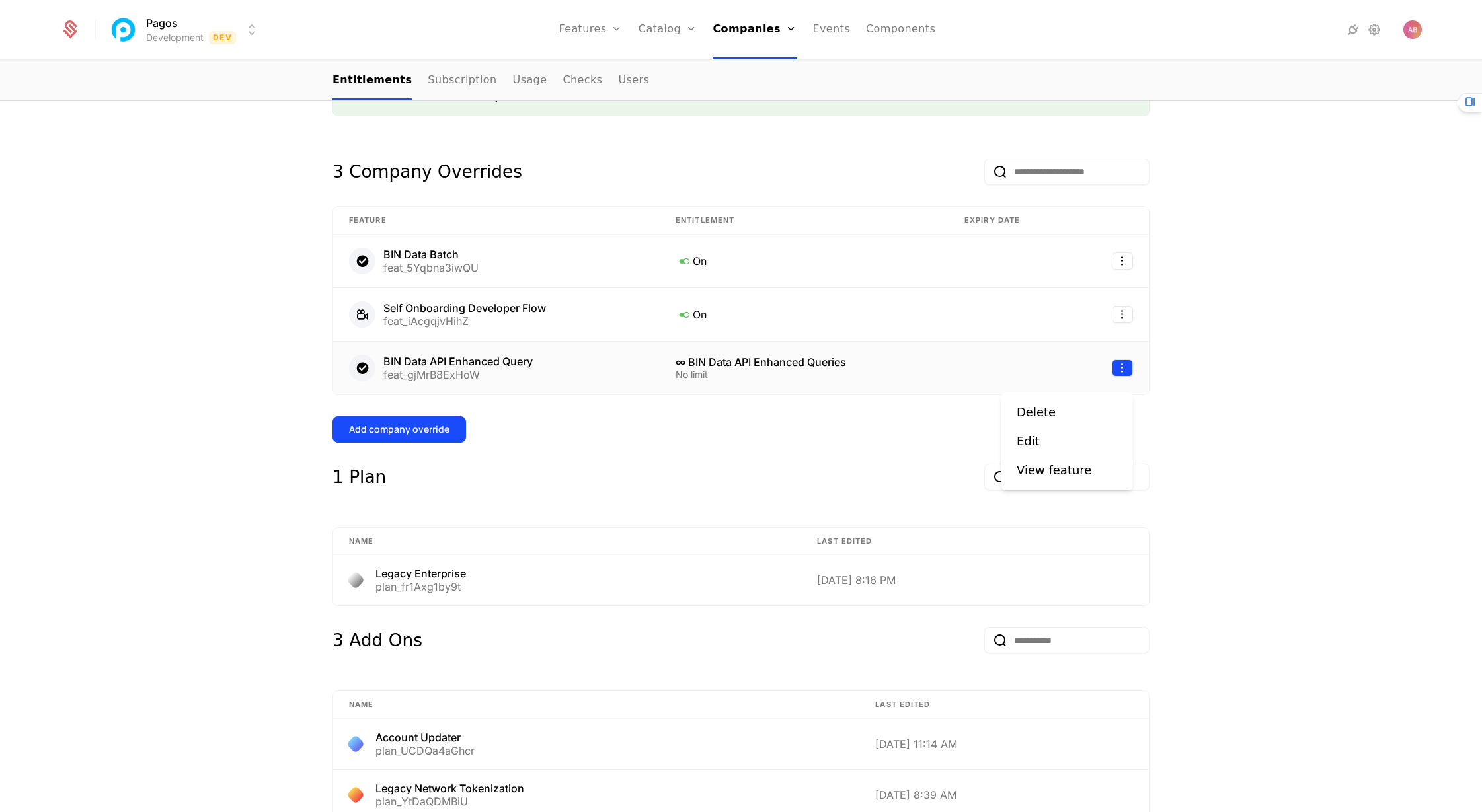
click at [1122, 375] on html "Pagos Development Dev Features Features Flags Catalog Plans Add Ons Credits Con…" at bounding box center [741, 406] width 1482 height 812
click at [1039, 416] on div "Delete" at bounding box center [1036, 411] width 39 height 18
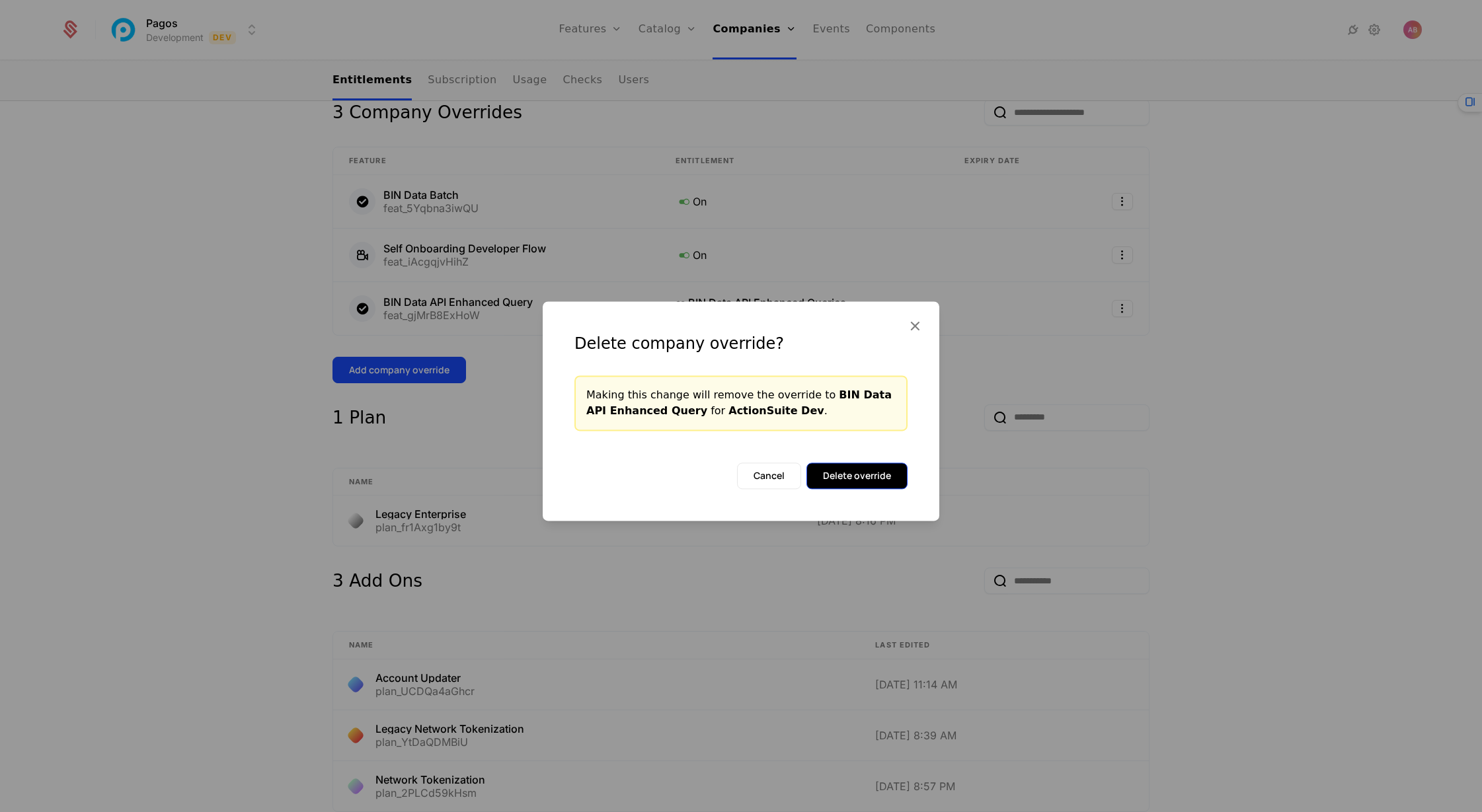
click at [872, 476] on button "Delete override" at bounding box center [857, 475] width 101 height 26
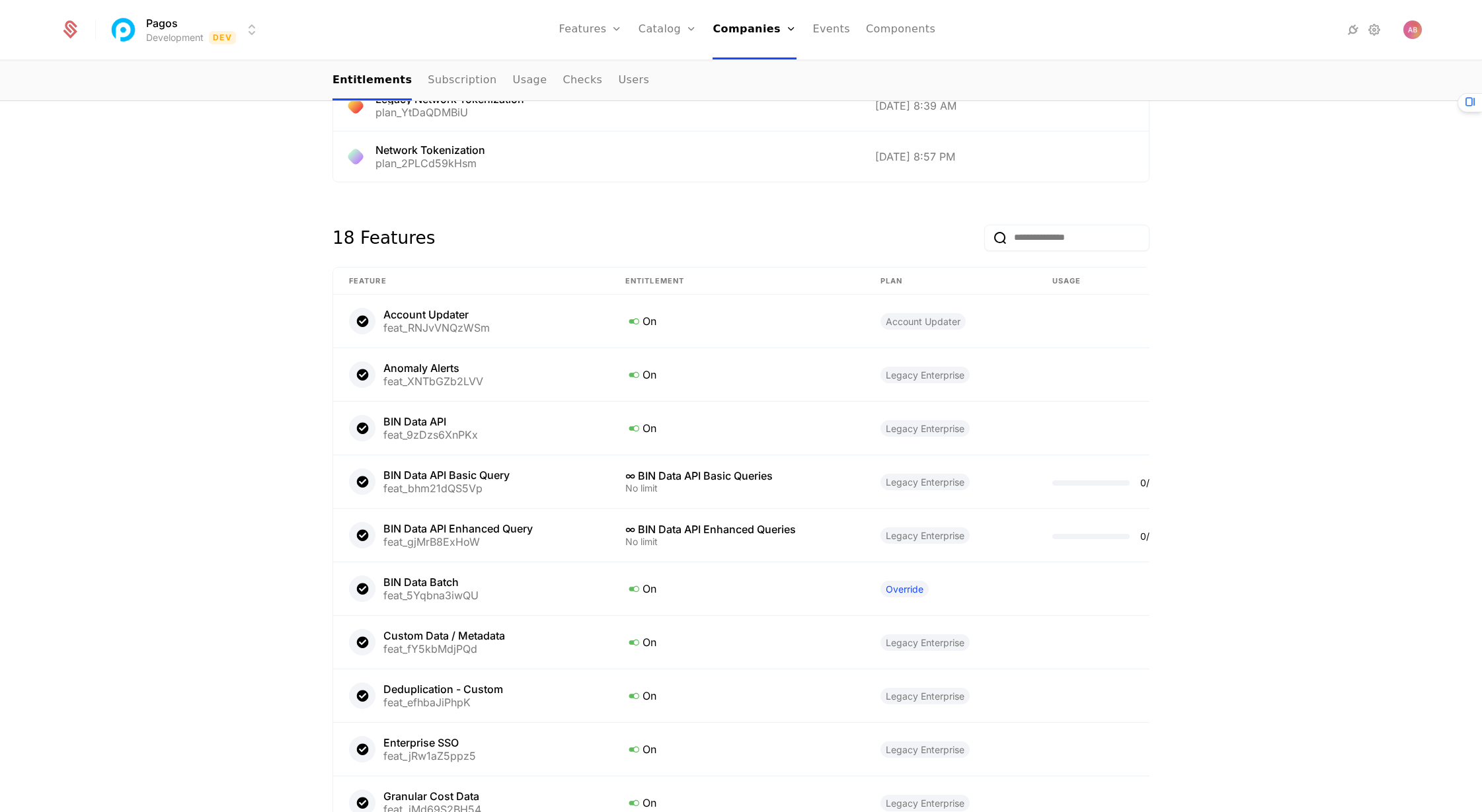
scroll to position [977, 0]
